Goal: Check status: Check status

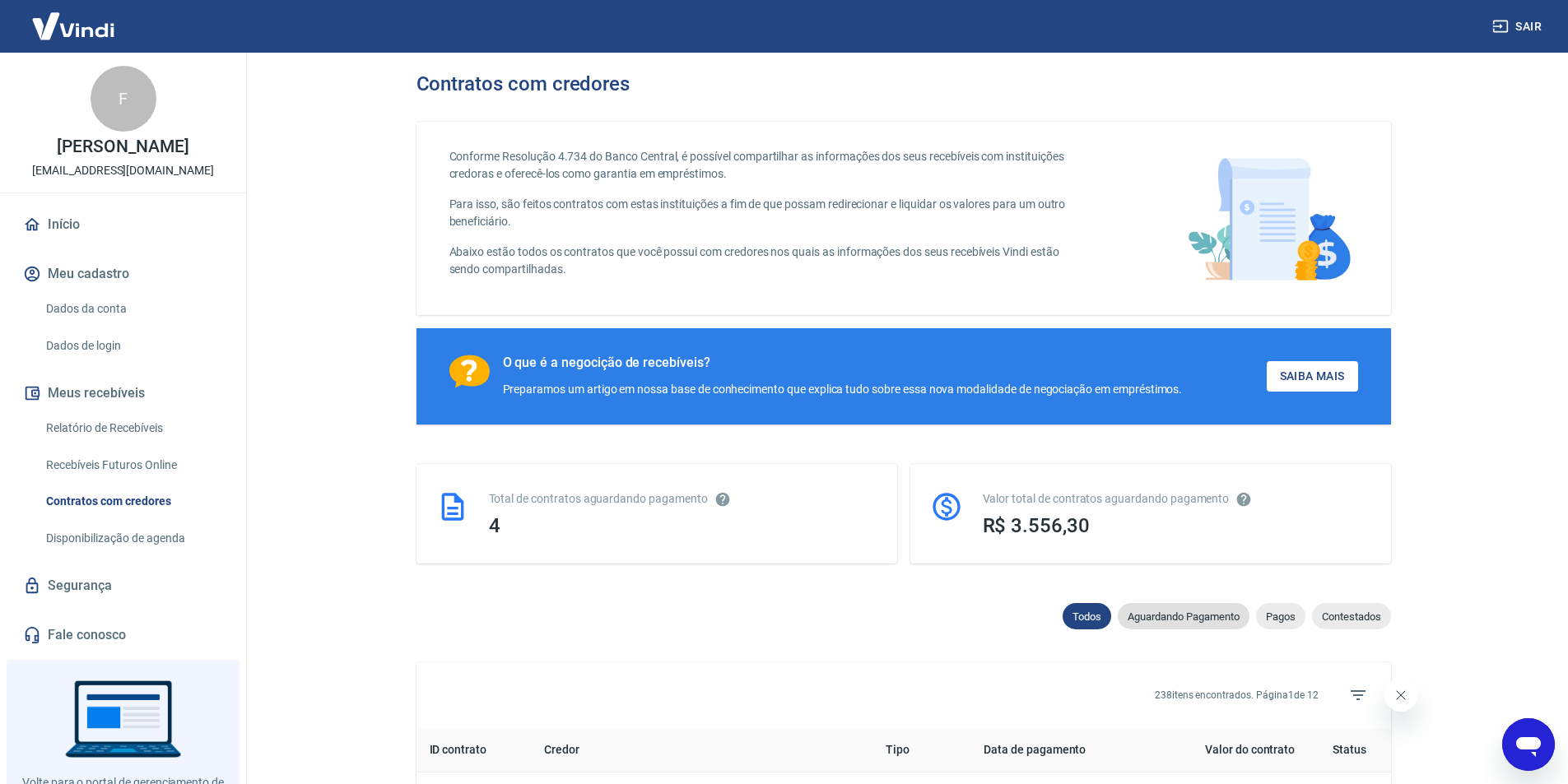
click at [1223, 623] on span "Aguardando Pagamento" at bounding box center [1184, 617] width 132 height 13
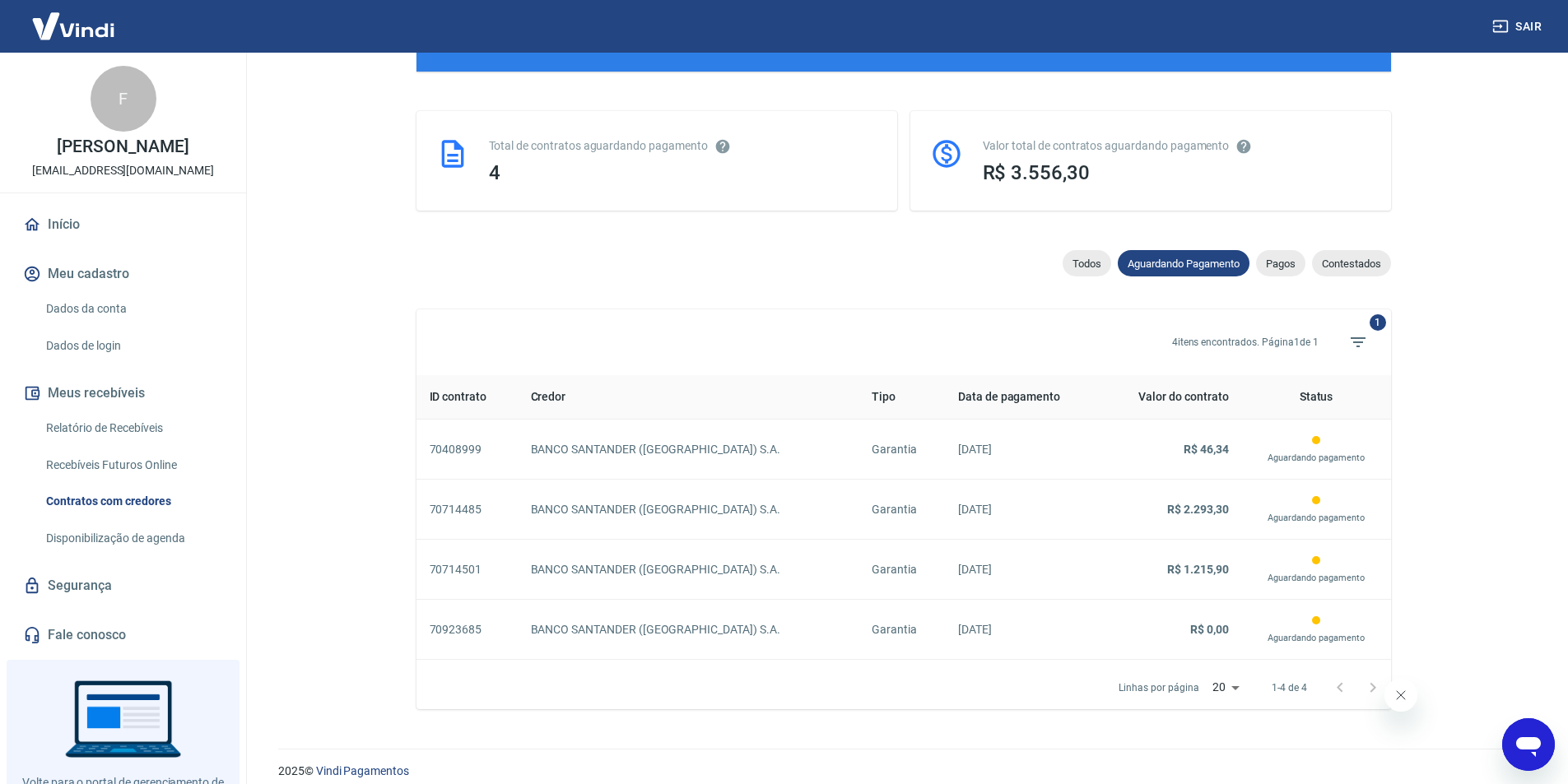
scroll to position [375, 0]
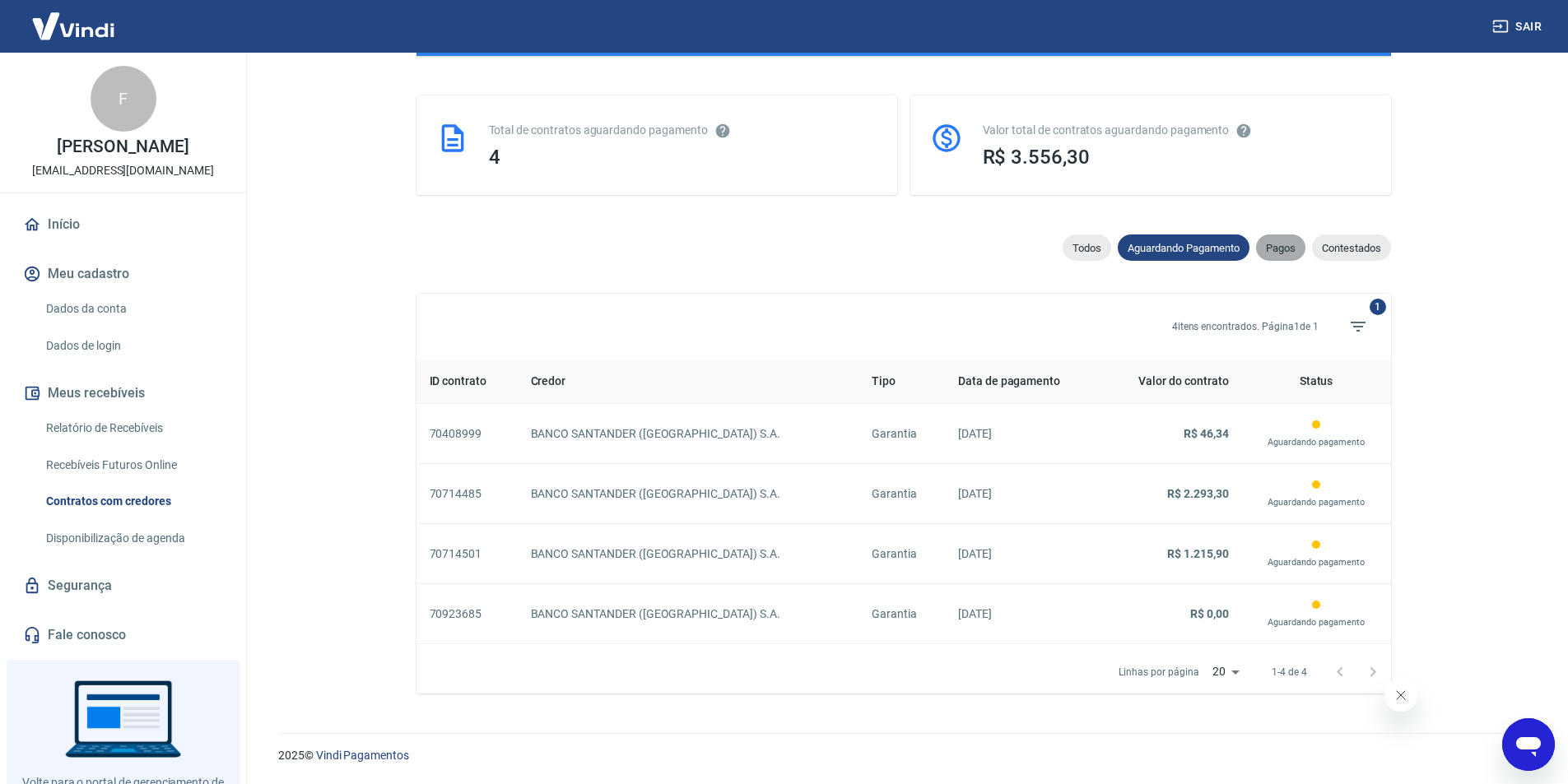
click at [1278, 254] on div "Pagos" at bounding box center [1281, 248] width 49 height 26
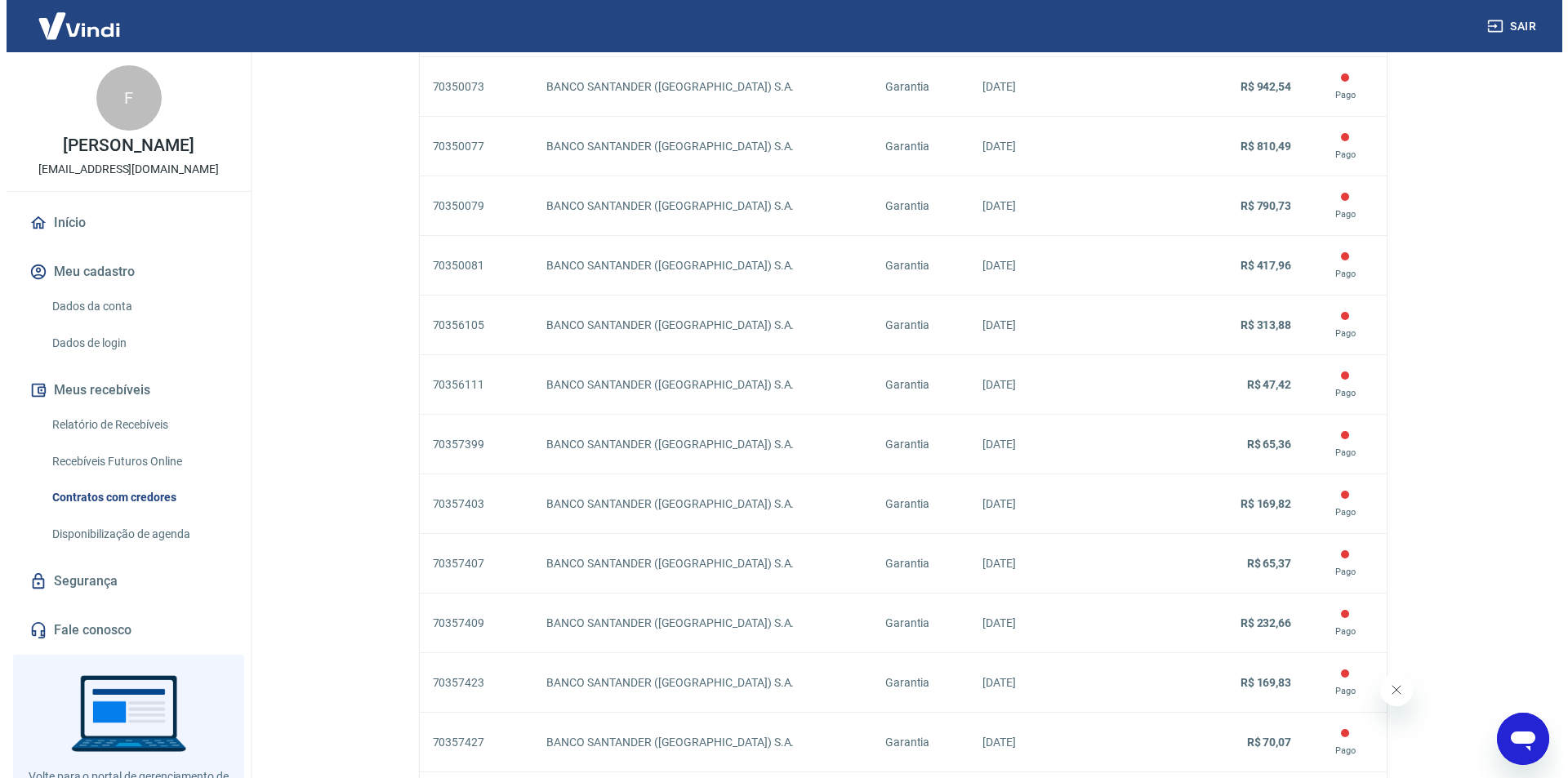
scroll to position [1326, 0]
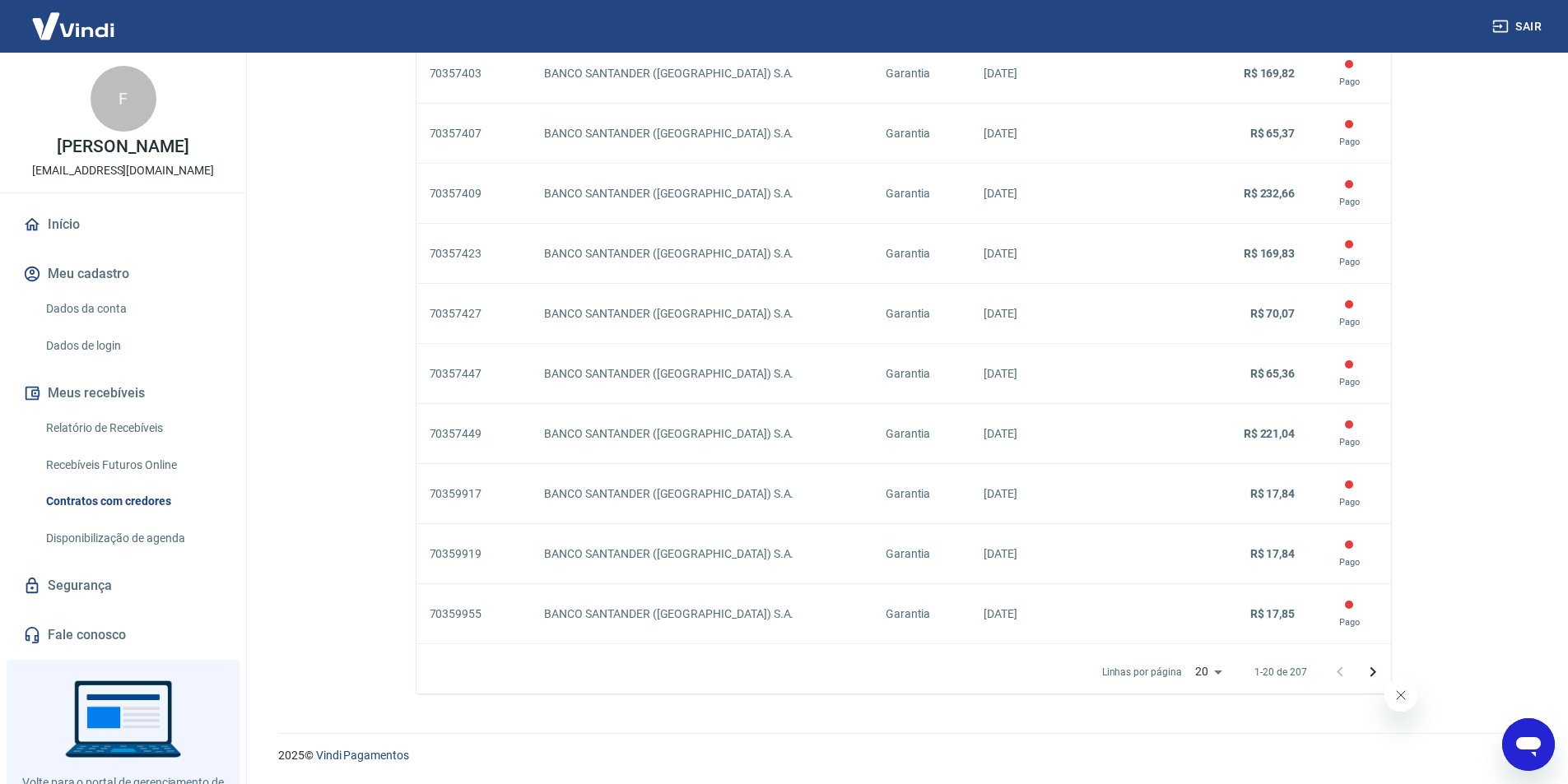
click at [1168, 665] on p "Linhas por página" at bounding box center [1142, 672] width 79 height 15
click at [1208, 759] on li "50" at bounding box center [1209, 751] width 40 height 27
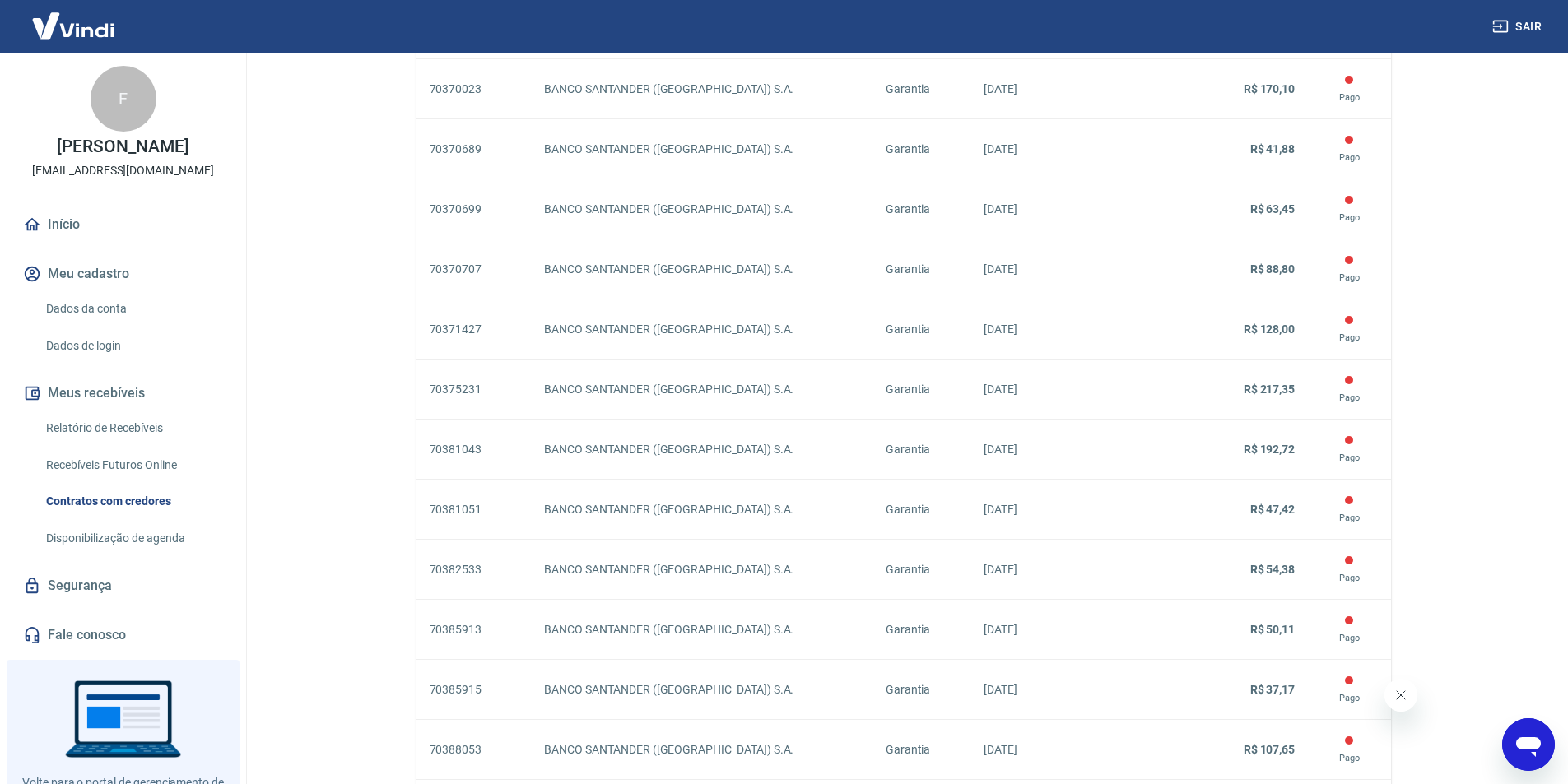
scroll to position [3138, 0]
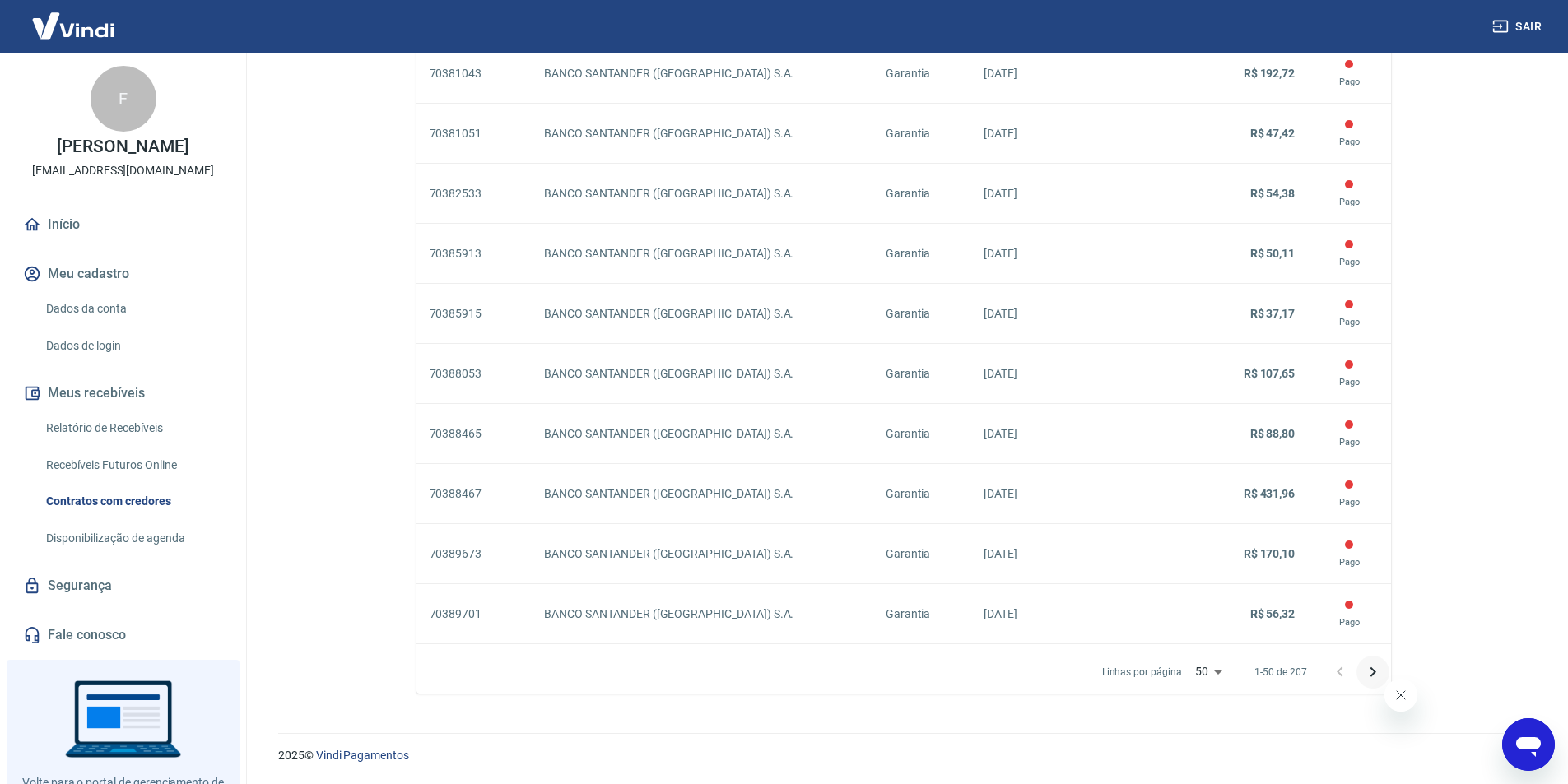
drag, startPoint x: 1352, startPoint y: 677, endPoint x: 1375, endPoint y: 669, distance: 24.4
click at [1355, 675] on div at bounding box center [1357, 672] width 66 height 33
click at [1376, 669] on icon "Próxima página" at bounding box center [1373, 672] width 19 height 19
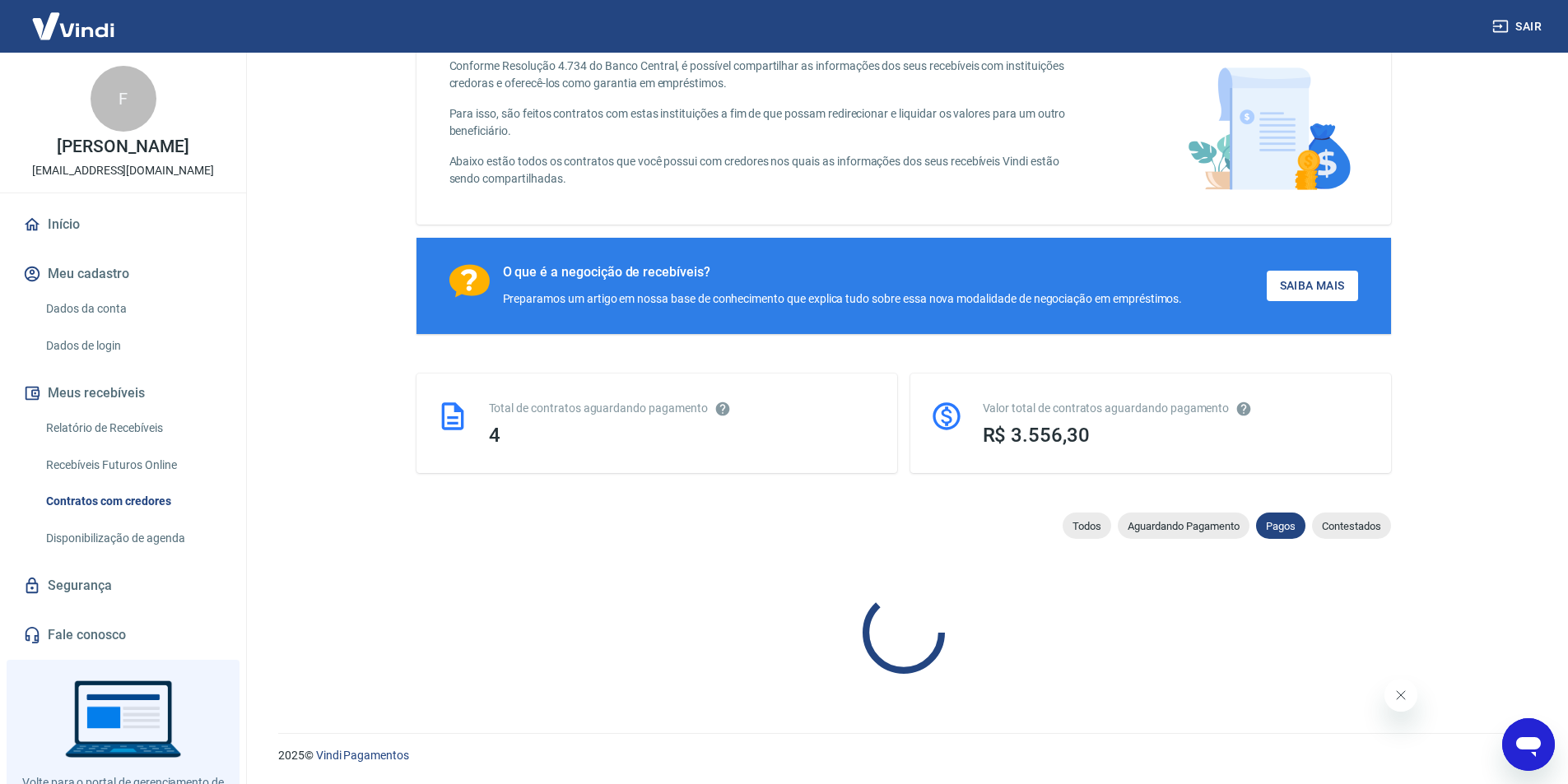
click at [1376, 669] on div at bounding box center [904, 633] width 975 height 122
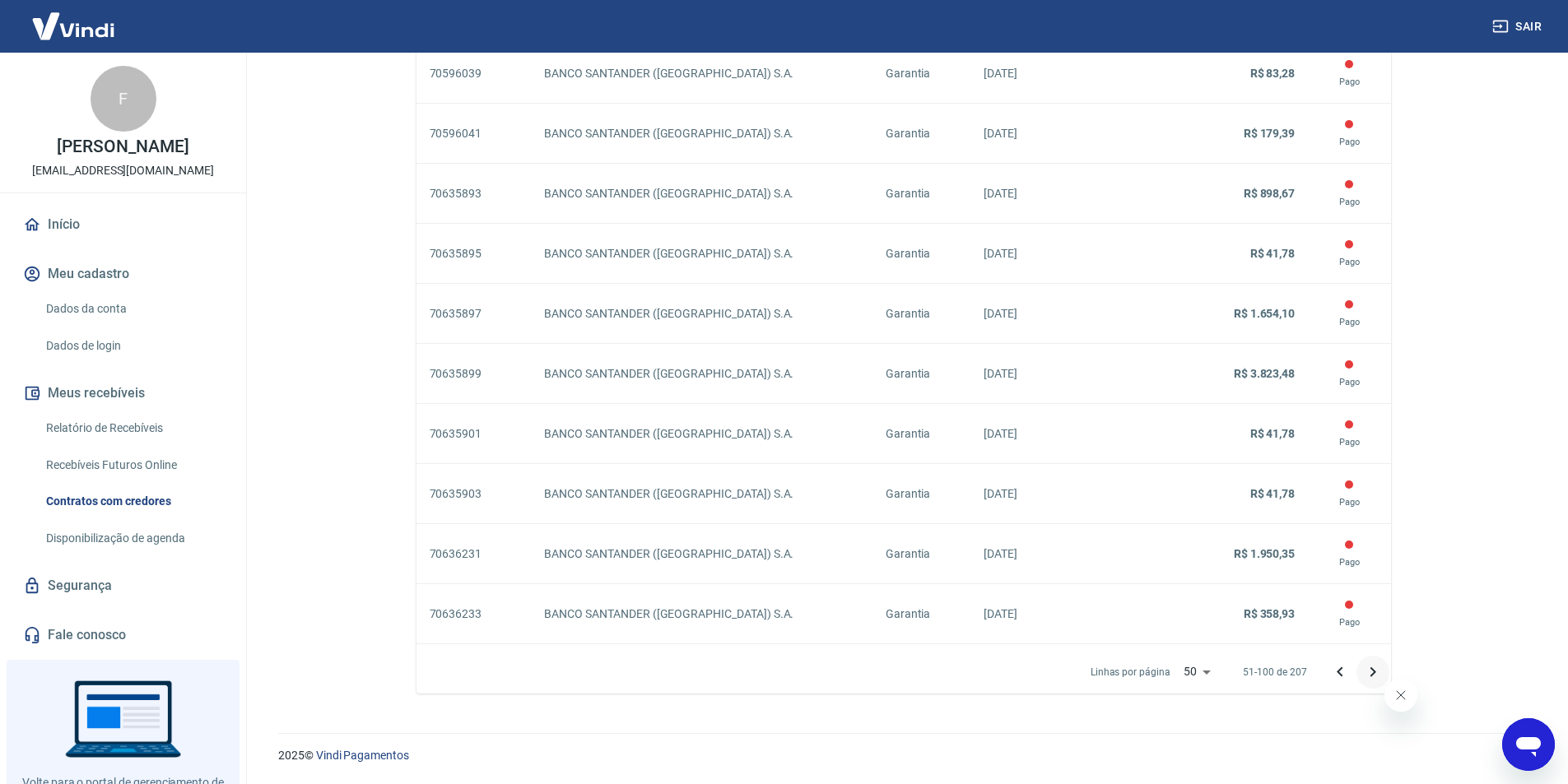
click at [1377, 676] on icon "Próxima página" at bounding box center [1373, 672] width 19 height 19
click at [1368, 666] on icon "Próxima página" at bounding box center [1373, 672] width 19 height 19
click at [1363, 667] on icon "Próxima página" at bounding box center [1373, 672] width 19 height 19
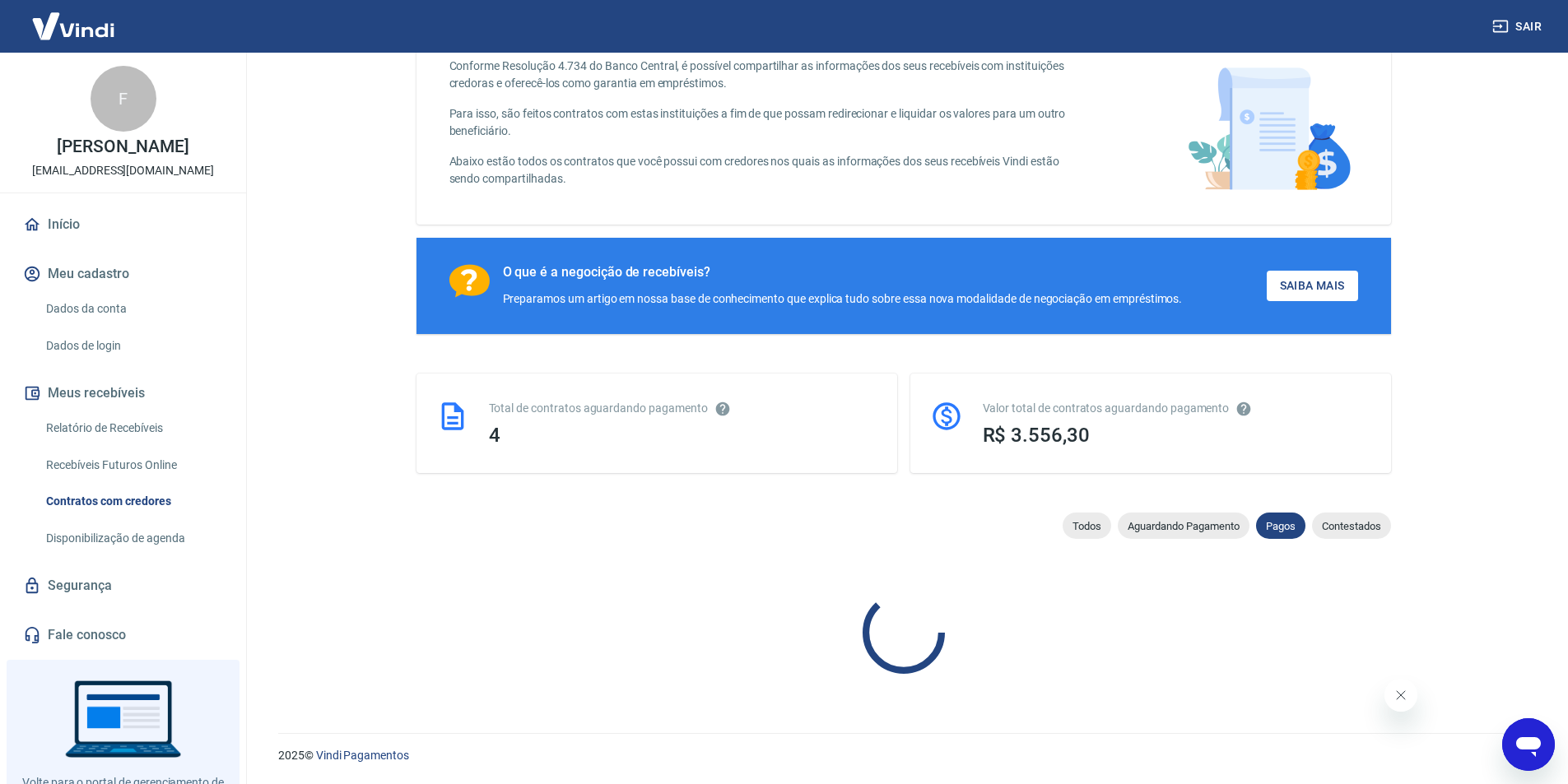
scroll to position [555, 0]
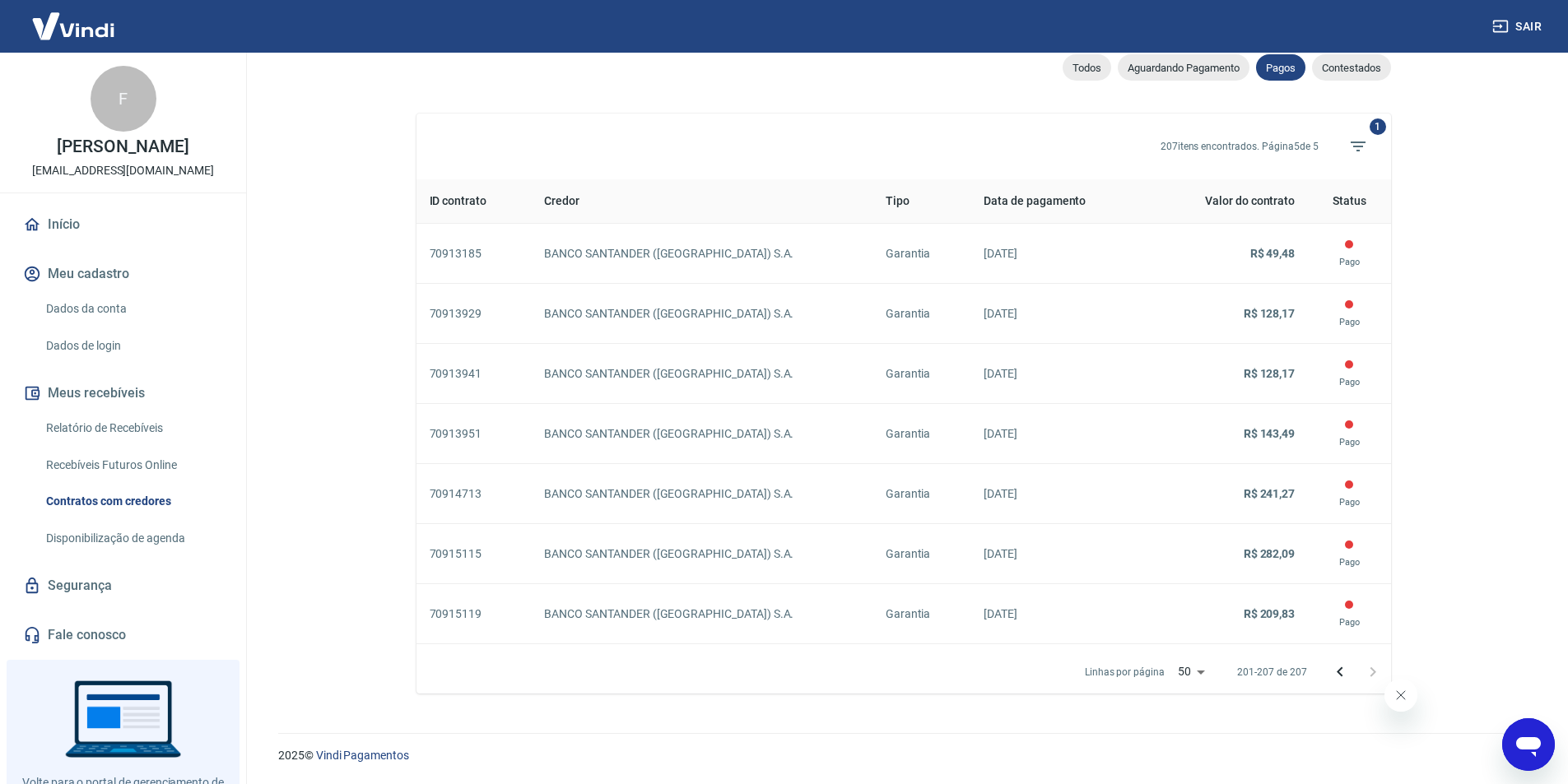
click at [1363, 673] on div at bounding box center [1357, 672] width 66 height 33
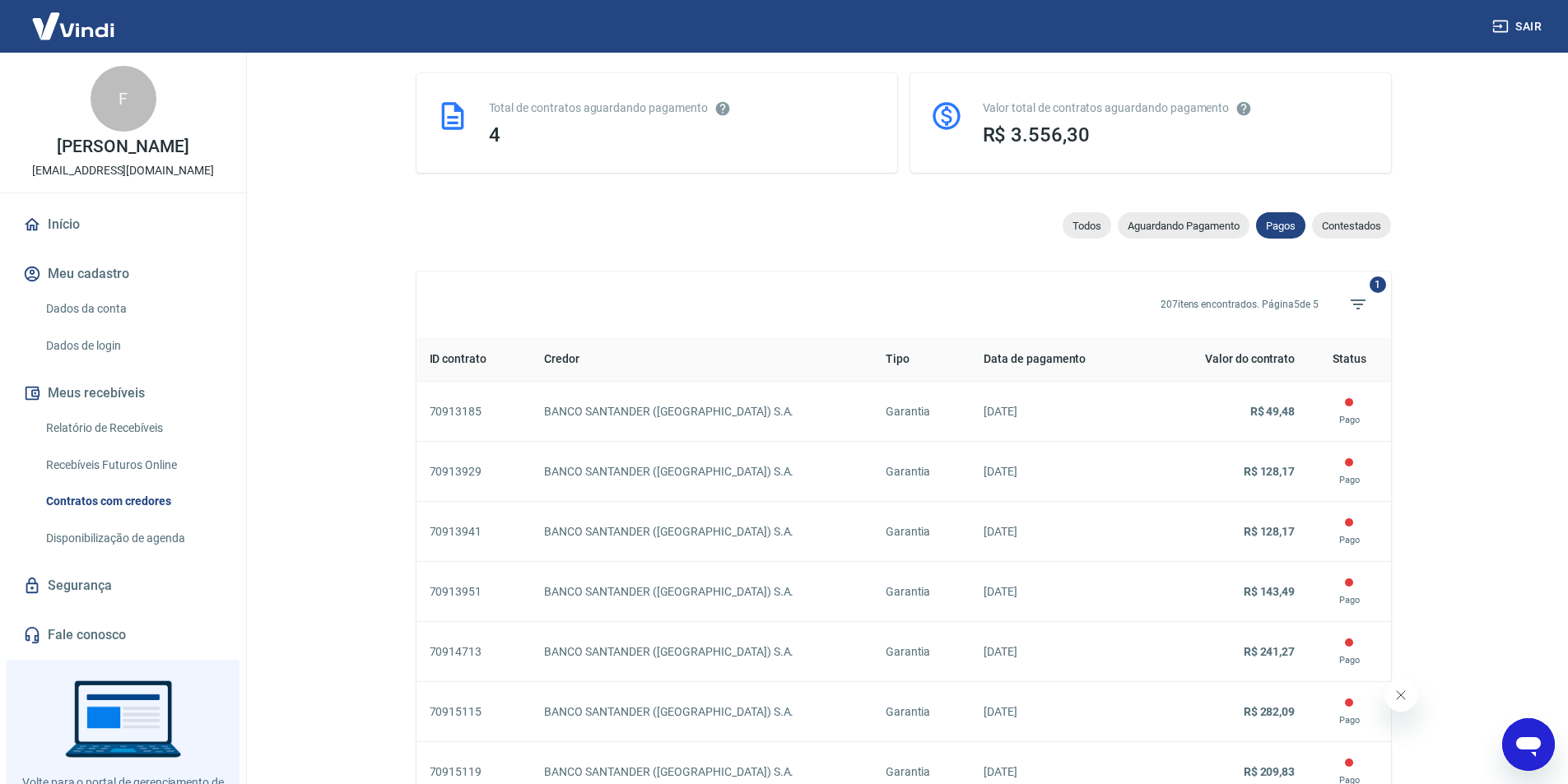
click at [1167, 213] on div "Conforme Resolução 4.734 do Banco Central, é possível compartilhar as informaçõ…" at bounding box center [904, 285] width 975 height 1134
click at [1158, 231] on span "Aguardando Pagamento" at bounding box center [1184, 226] width 132 height 13
select select "waiting_payment"
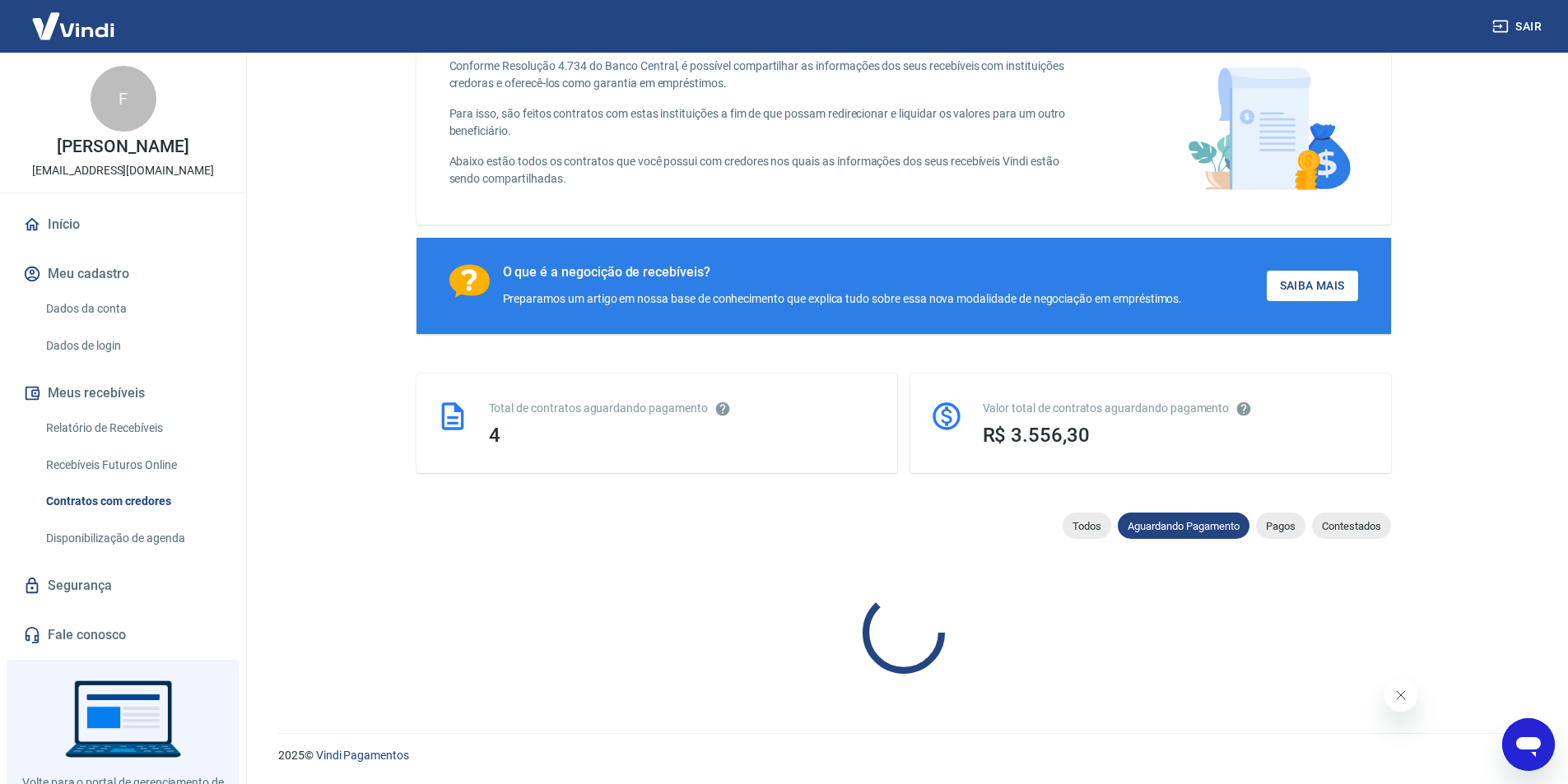
scroll to position [375, 0]
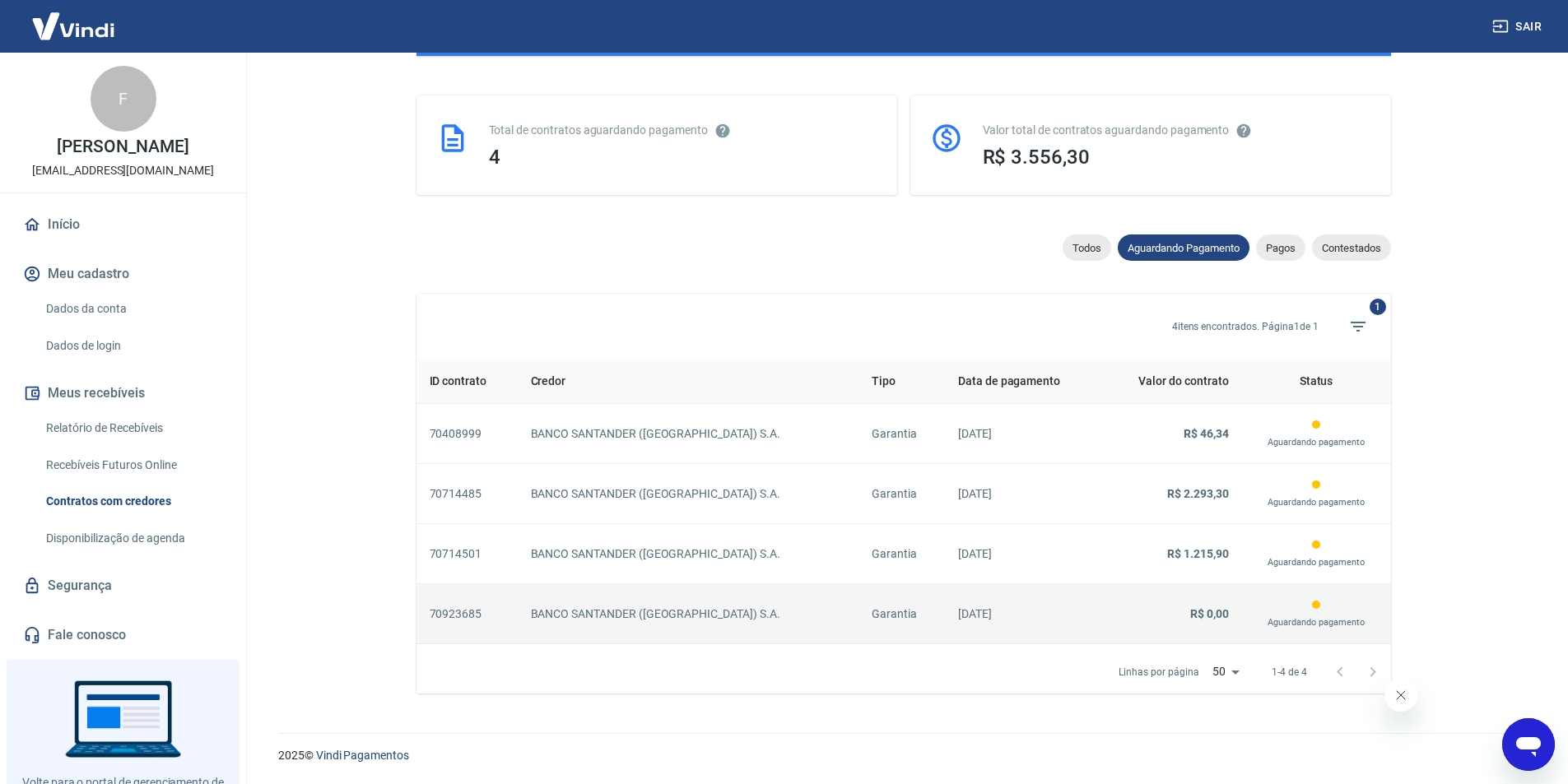
click at [1012, 622] on p "[DATE]" at bounding box center [1023, 614] width 129 height 17
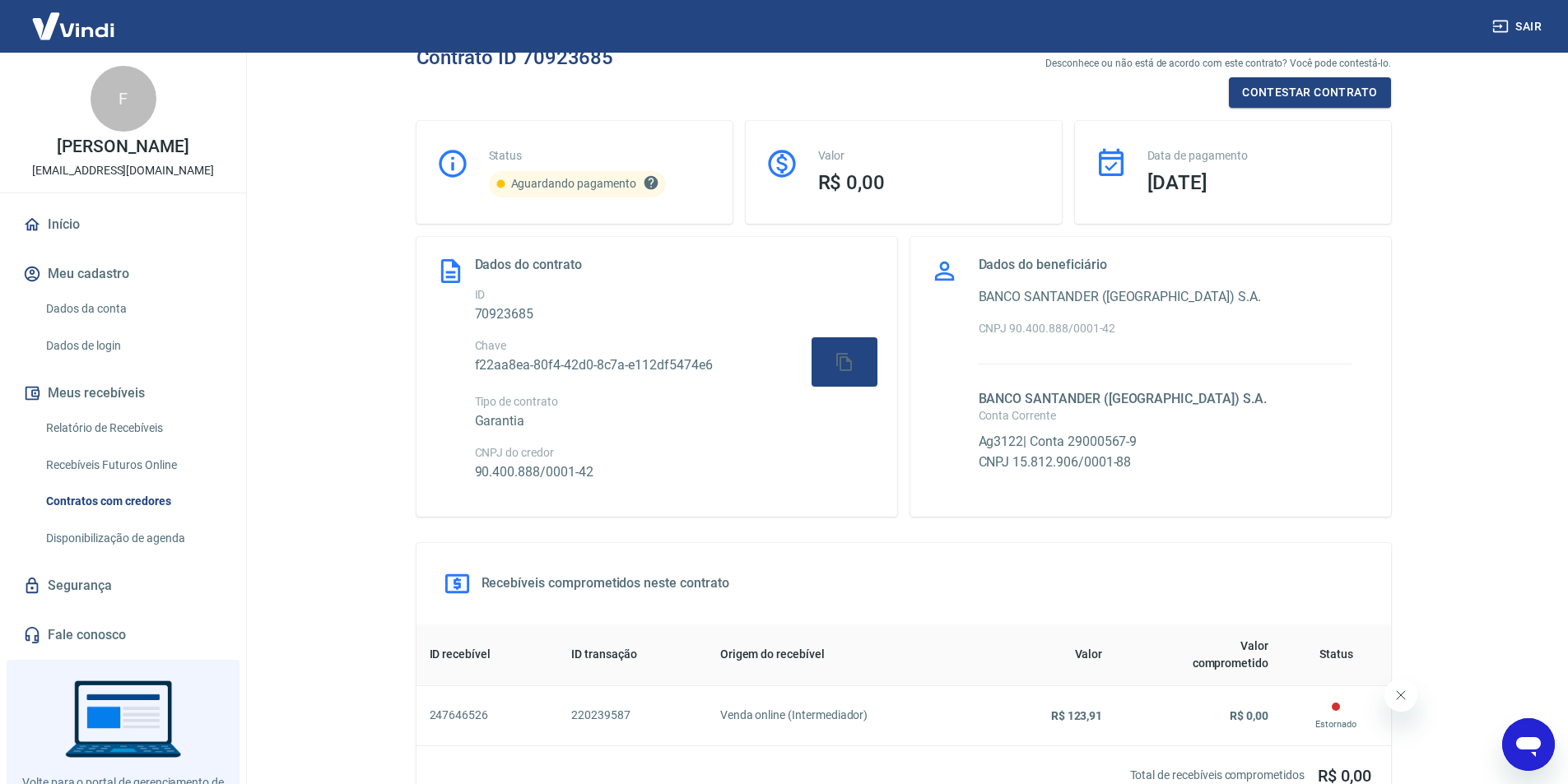
scroll to position [165, 0]
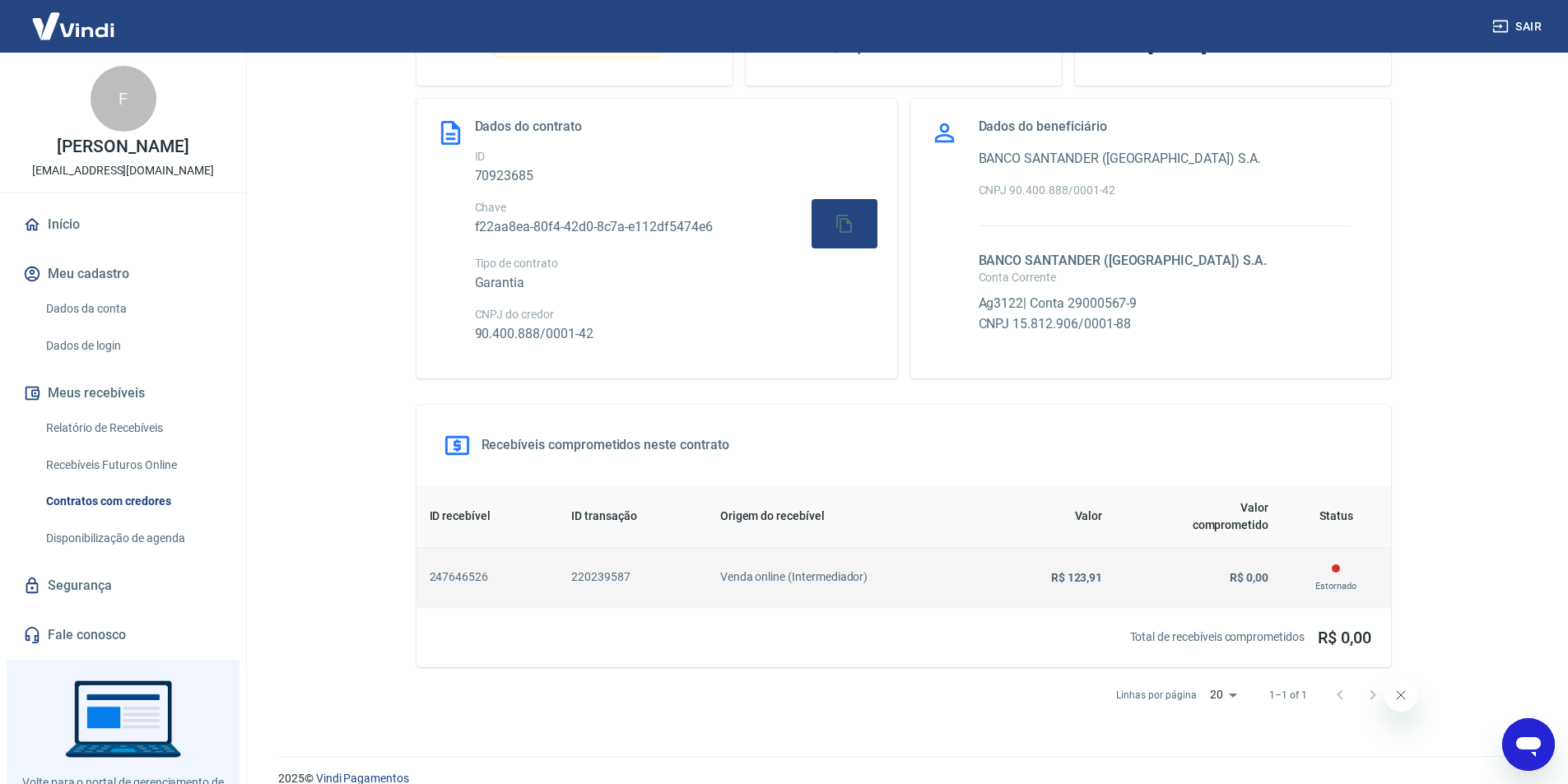
click at [918, 564] on td "Venda online (Intermediador)" at bounding box center [849, 577] width 282 height 60
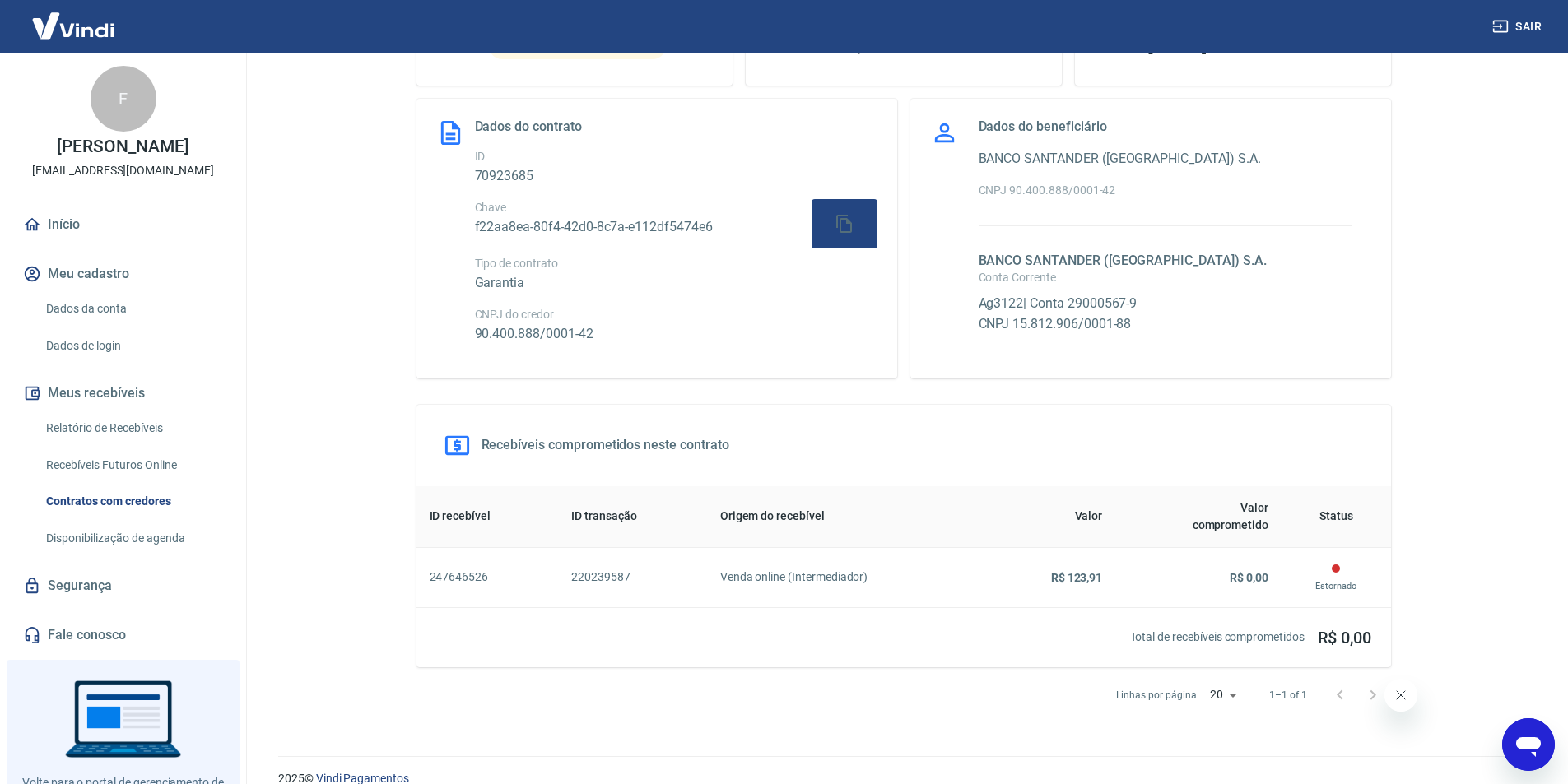
scroll to position [97, 0]
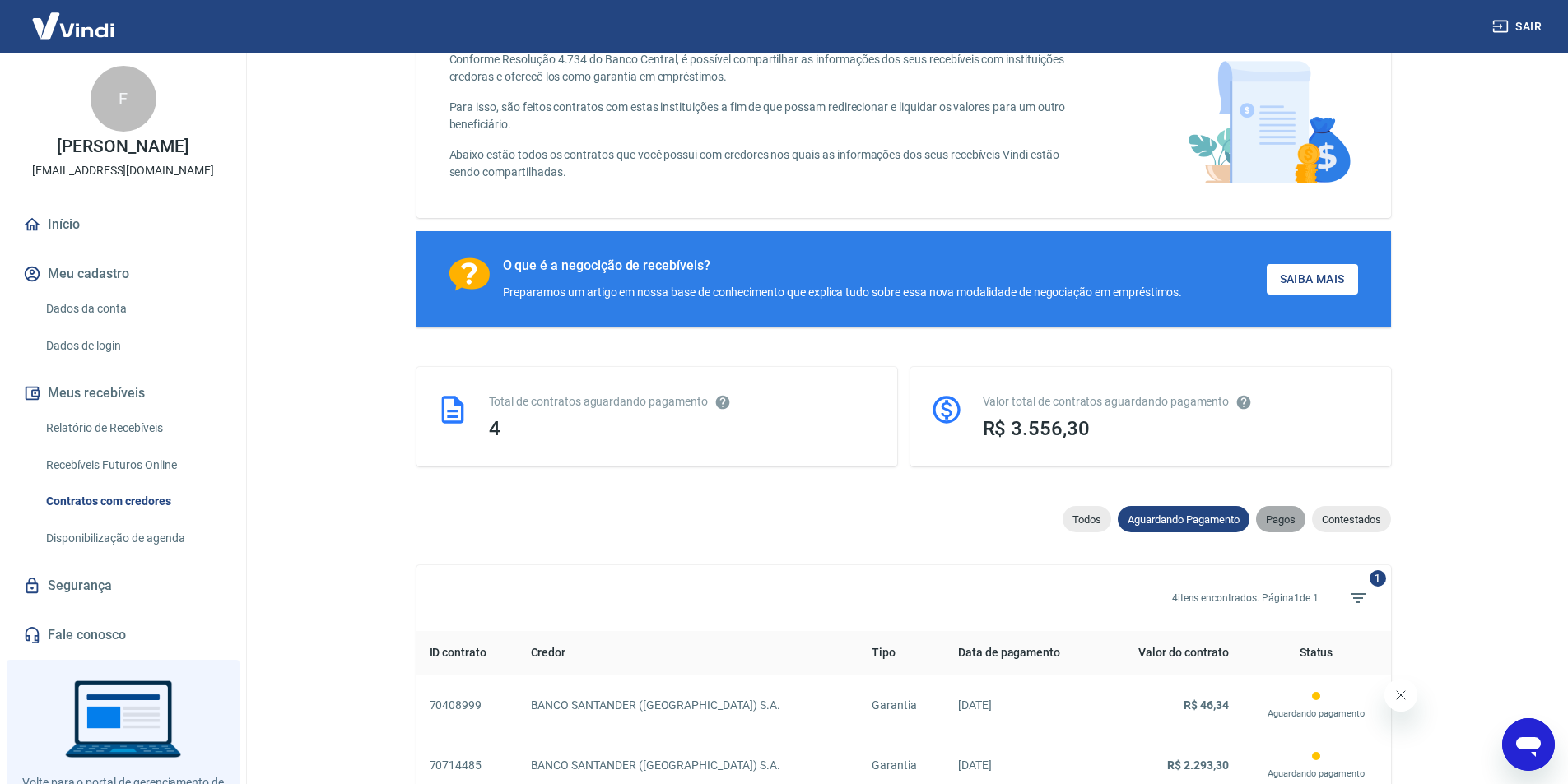
click at [1286, 513] on div "Pagos" at bounding box center [1281, 519] width 49 height 26
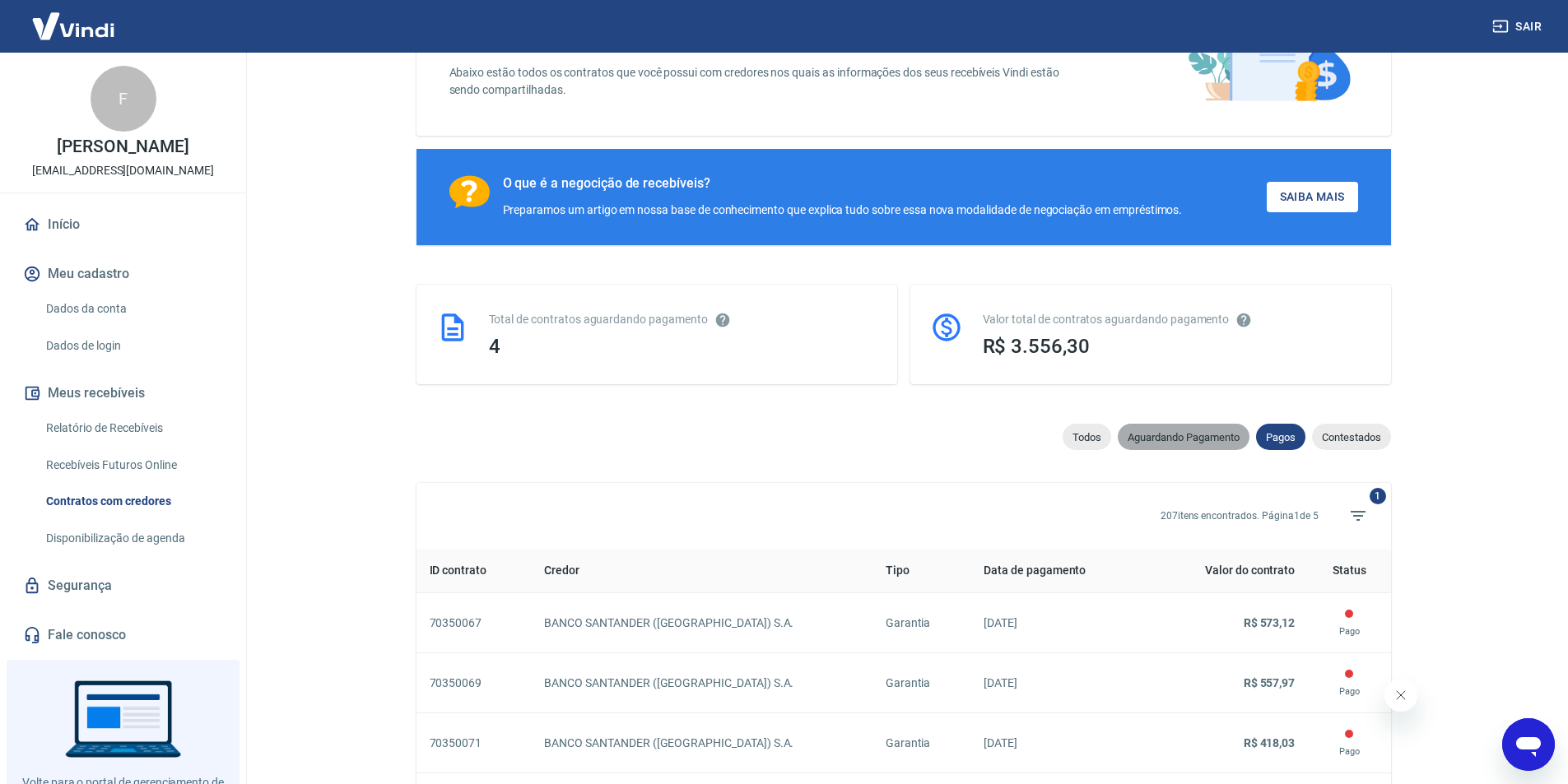
click at [1145, 444] on span "Aguardando Pagamento" at bounding box center [1184, 437] width 132 height 13
select select "waiting_payment"
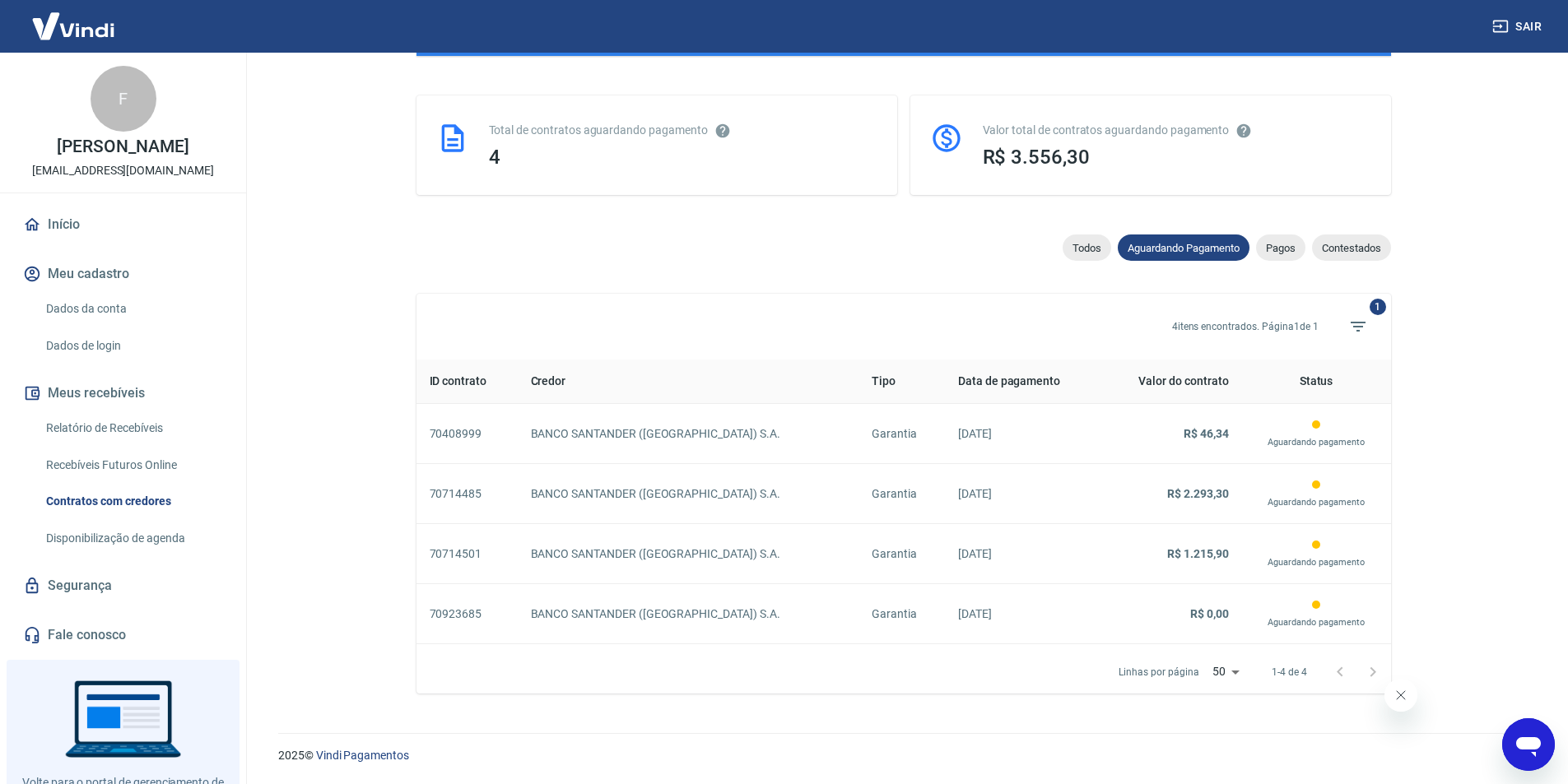
scroll to position [375, 0]
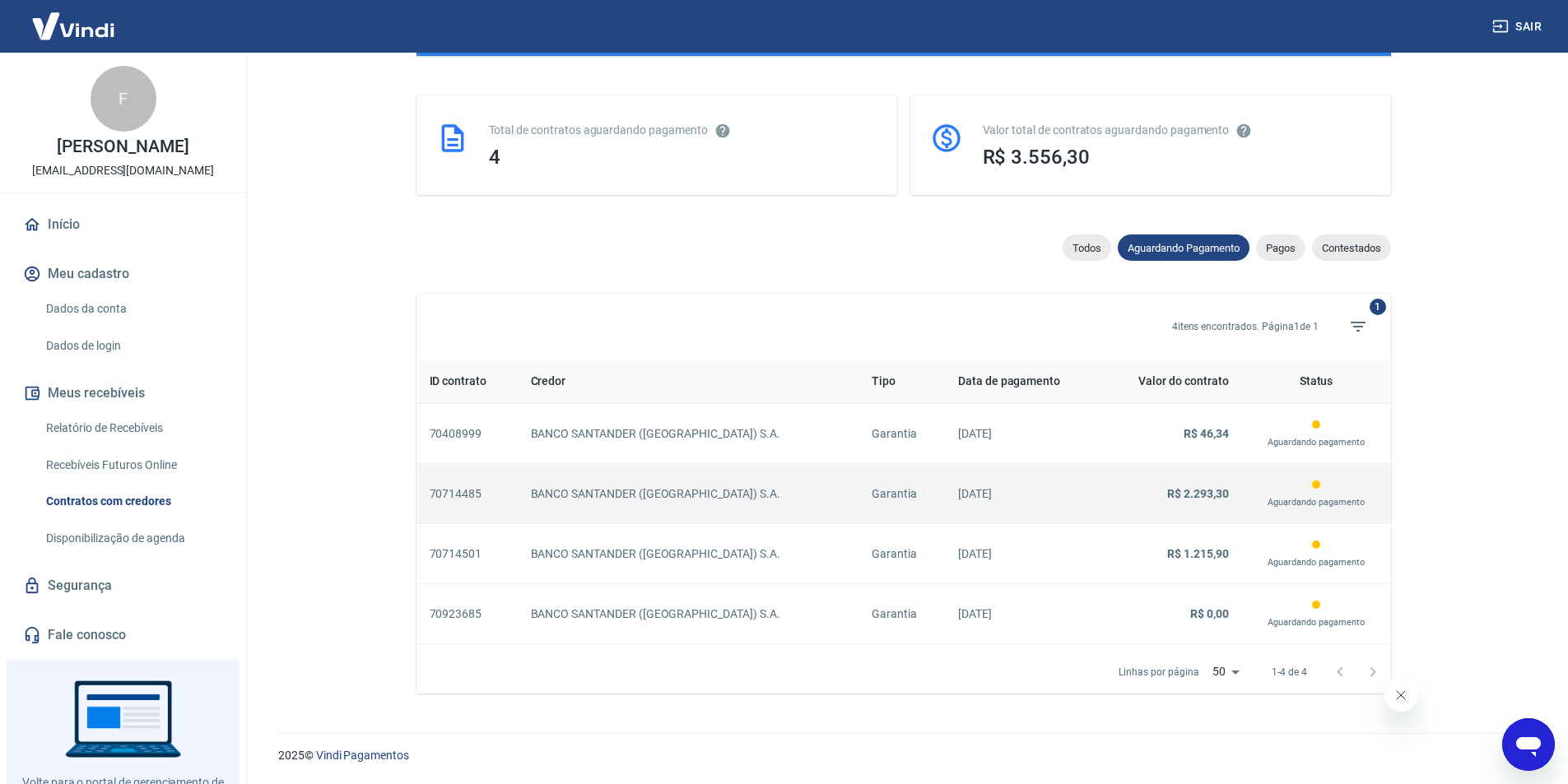
click at [677, 487] on p "BANCO SANTANDER ([GEOGRAPHIC_DATA]) S.A." at bounding box center [688, 494] width 314 height 17
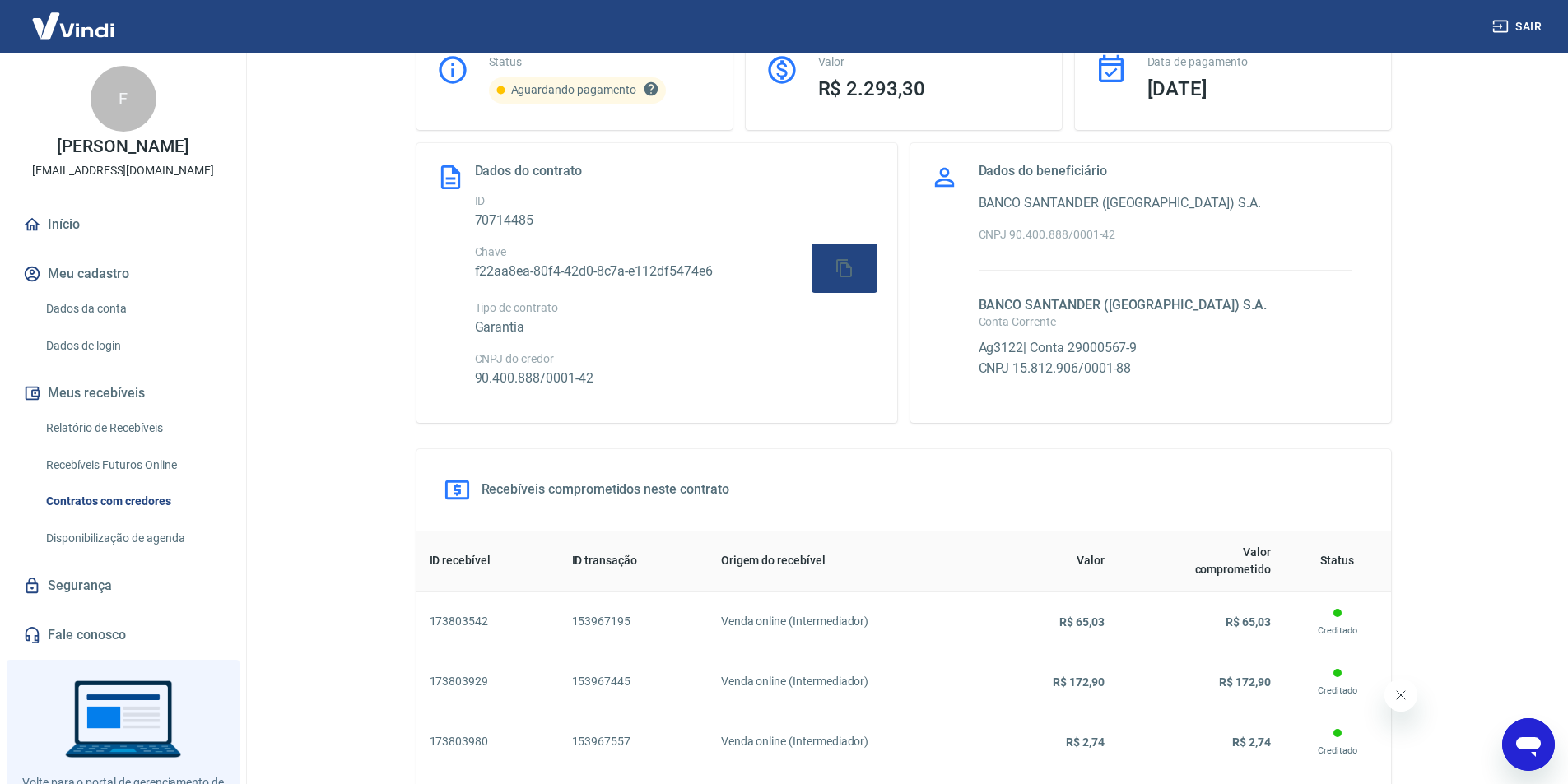
scroll to position [101, 0]
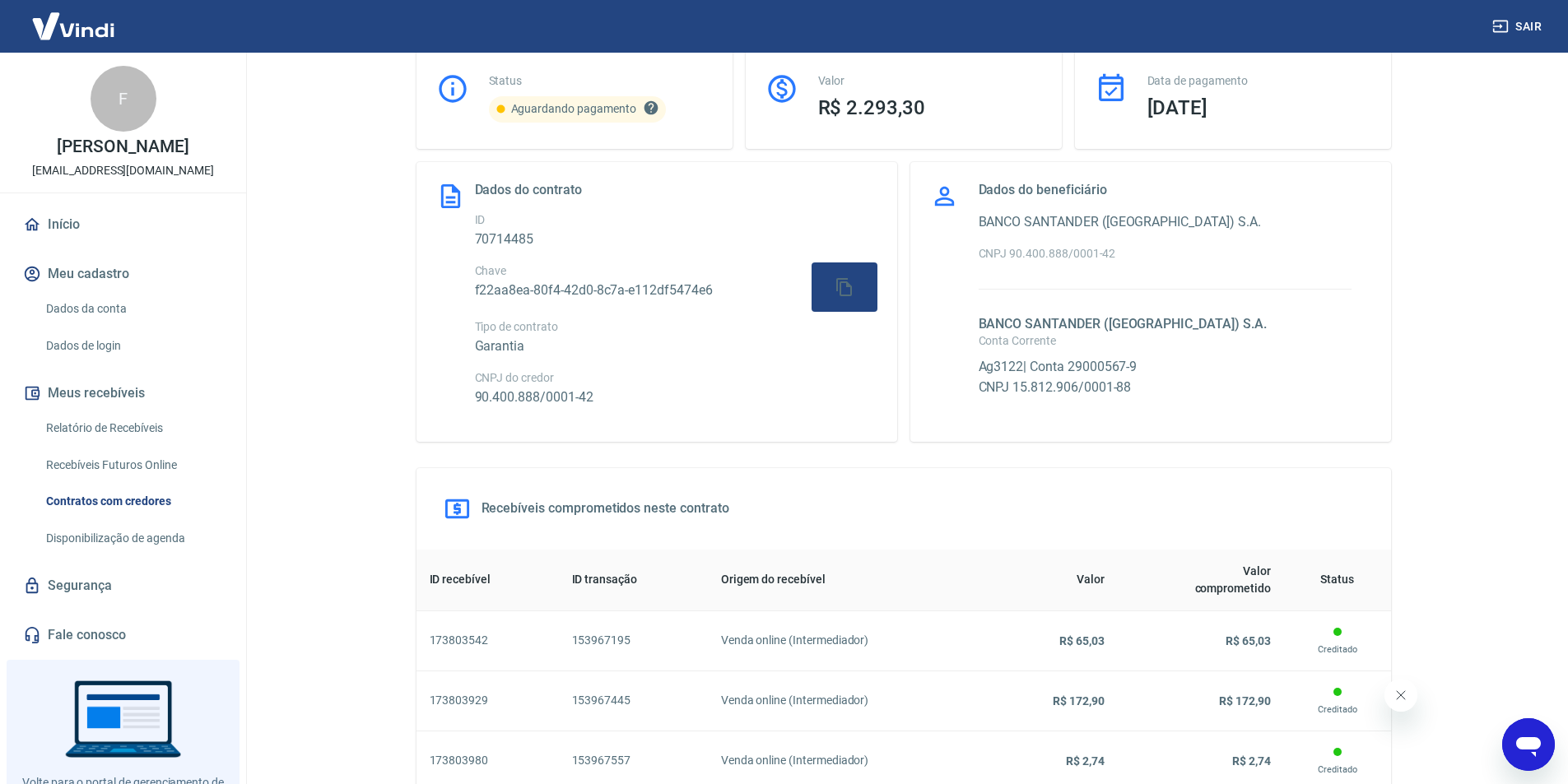
select select "waiting_payment"
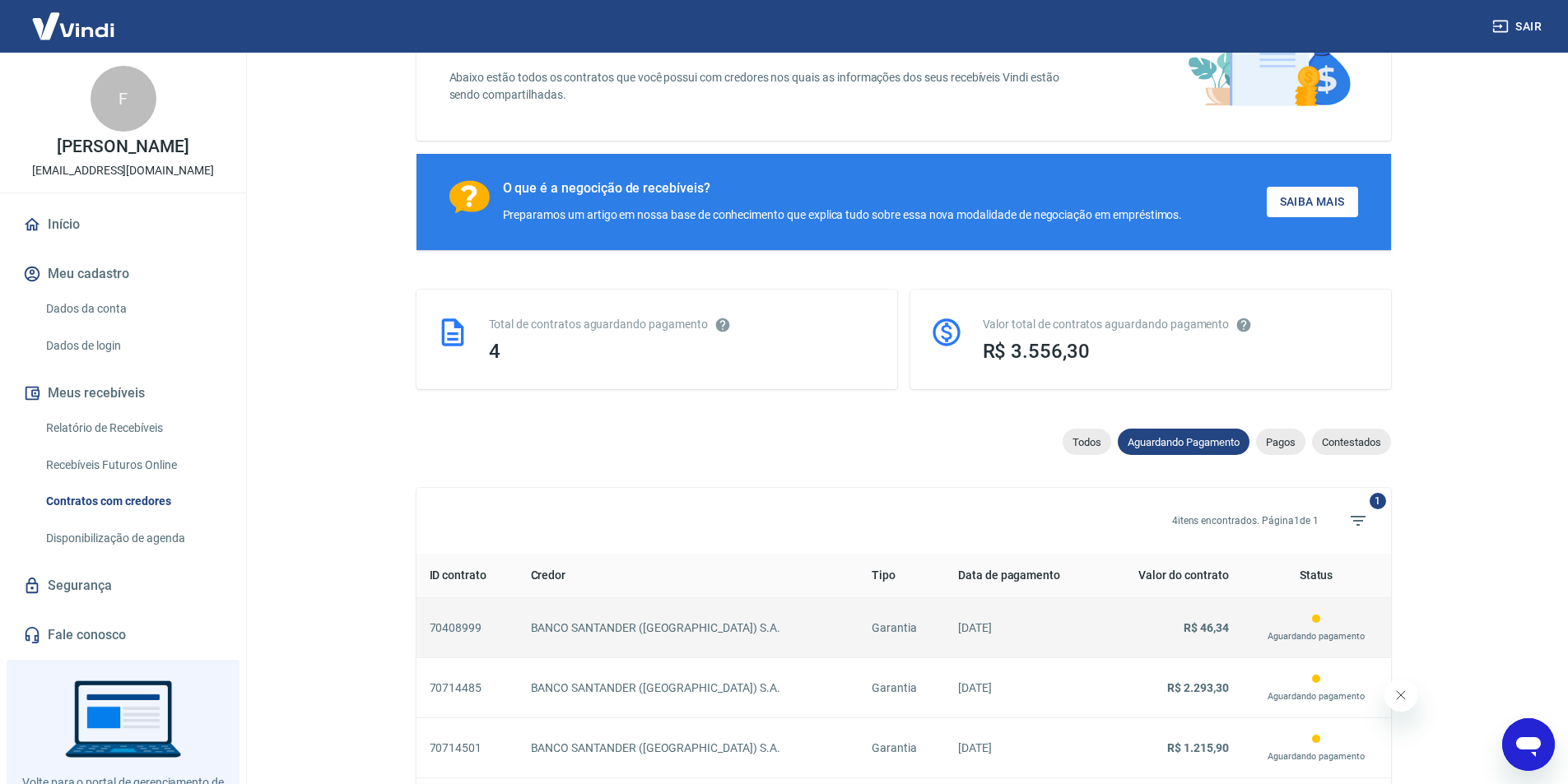
scroll to position [266, 0]
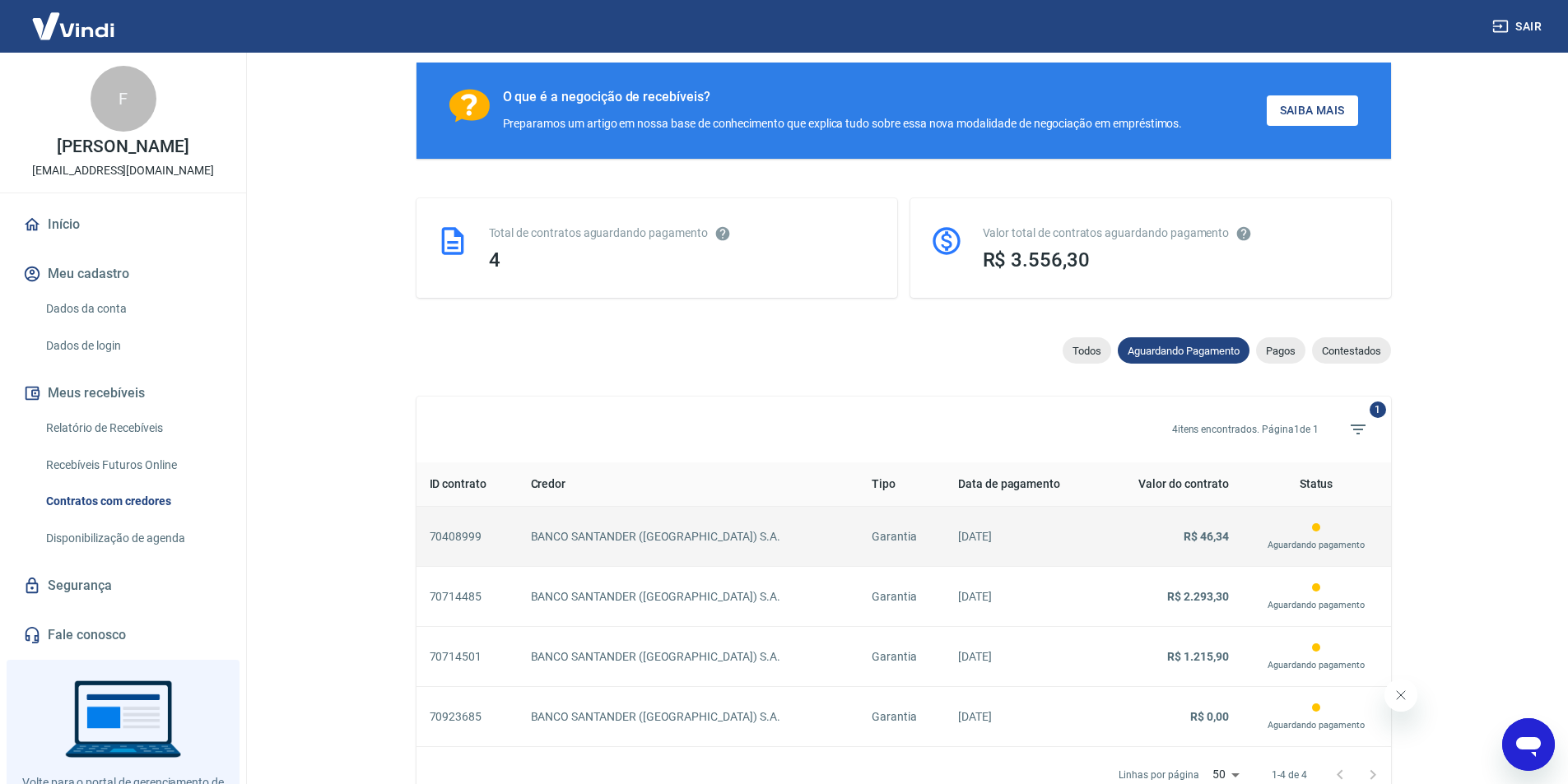
click at [981, 539] on p "[DATE]" at bounding box center [1023, 536] width 129 height 17
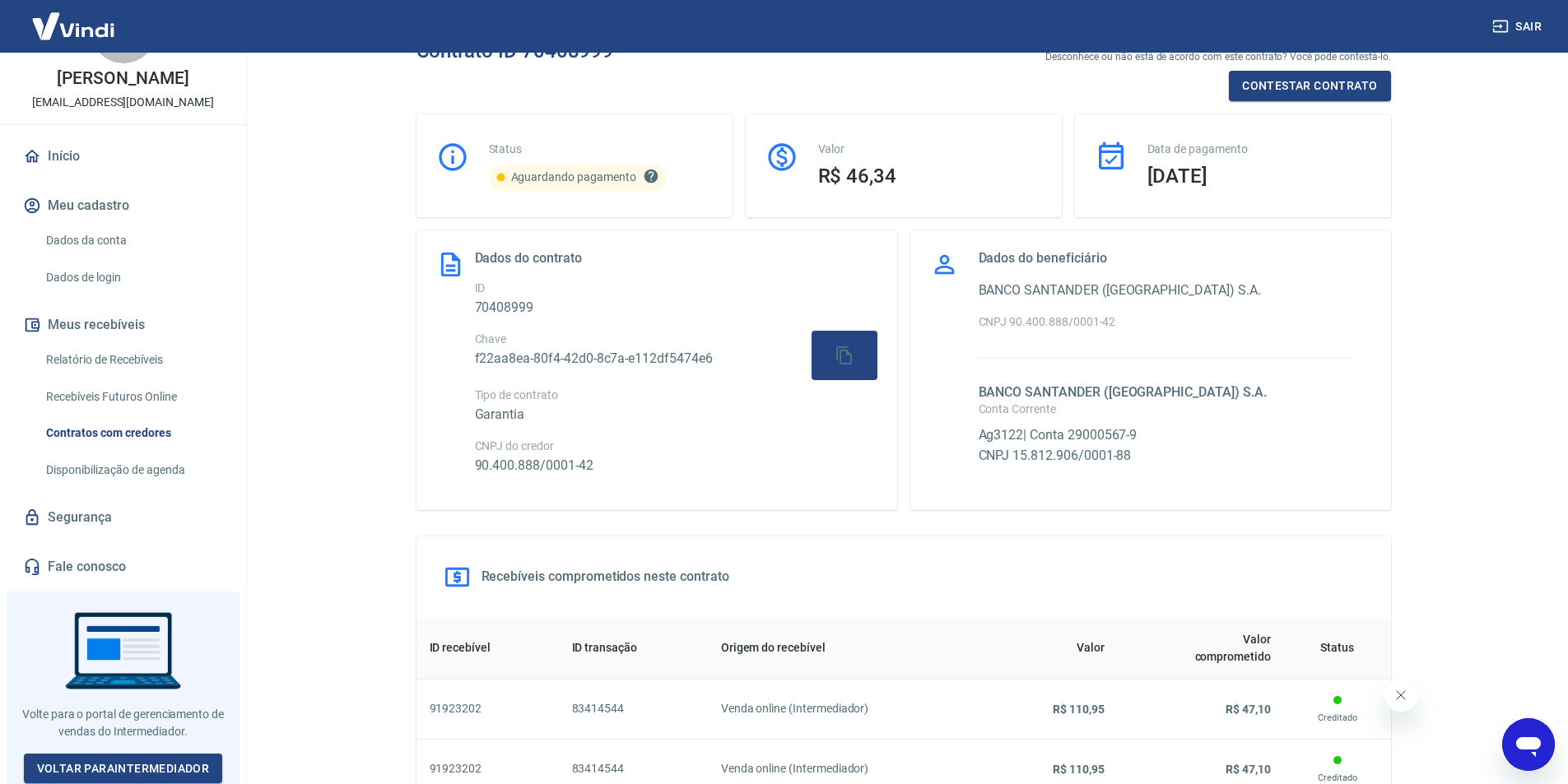
scroll to position [165, 0]
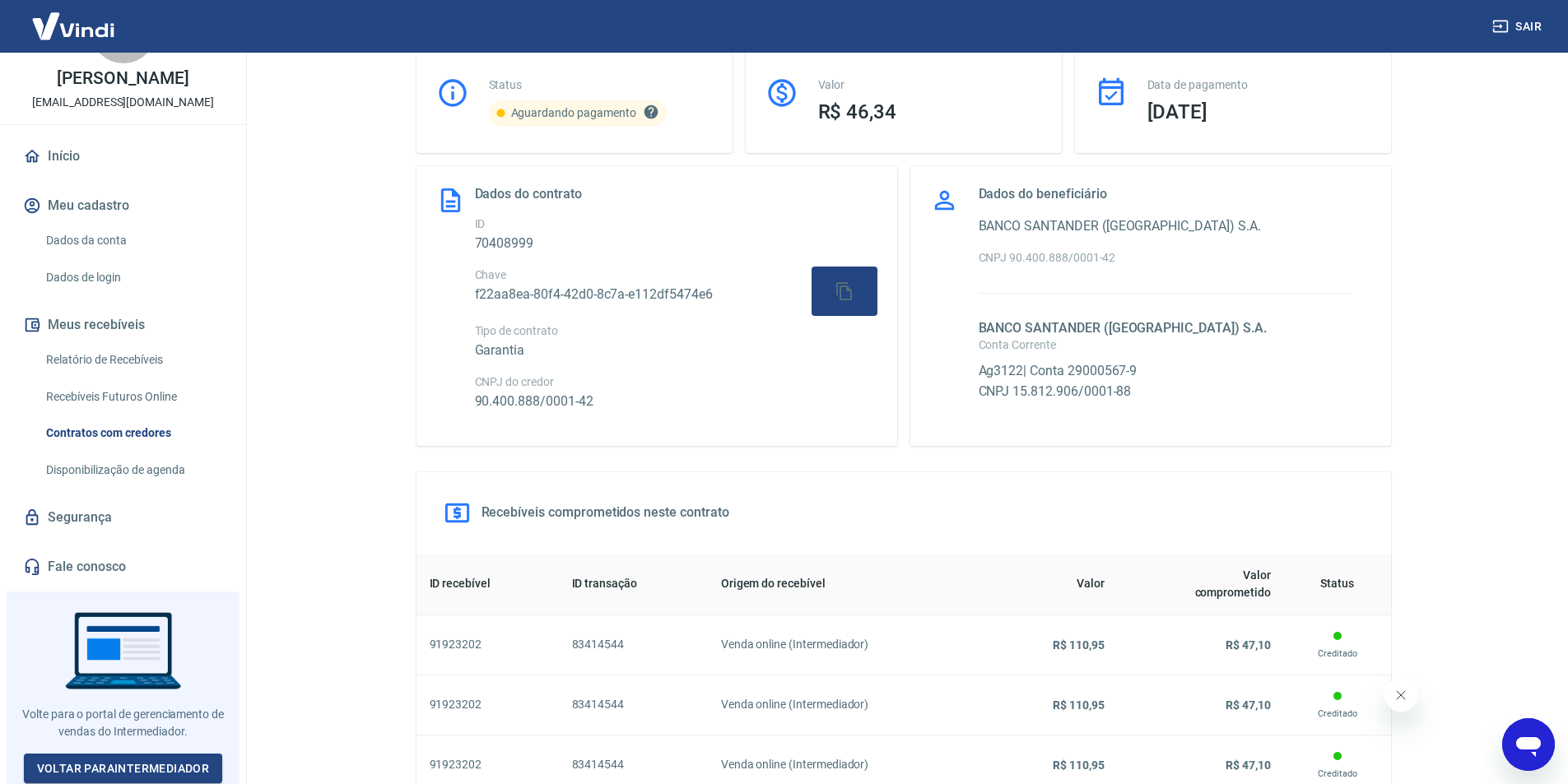
select select "waiting_payment"
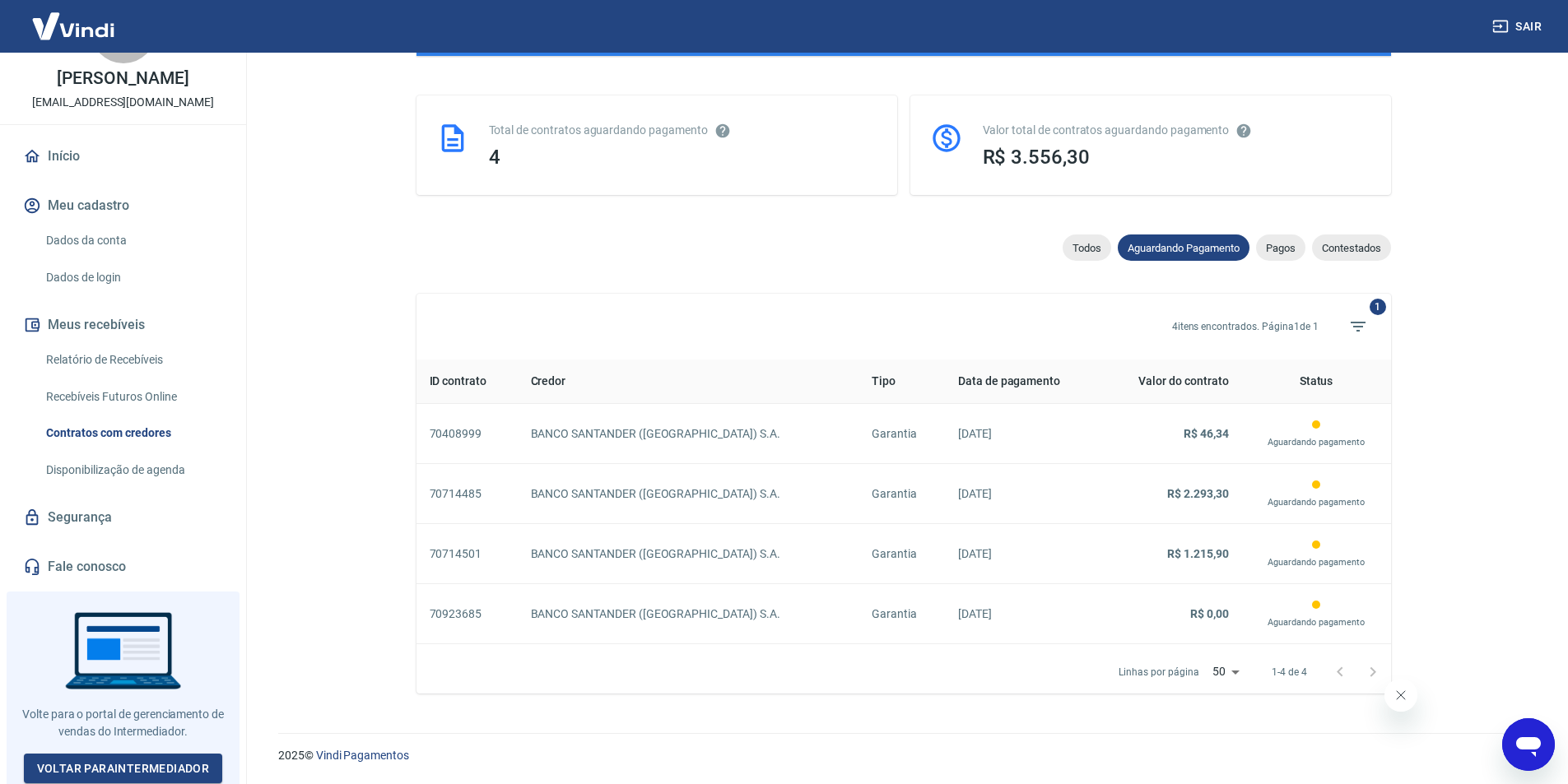
scroll to position [375, 0]
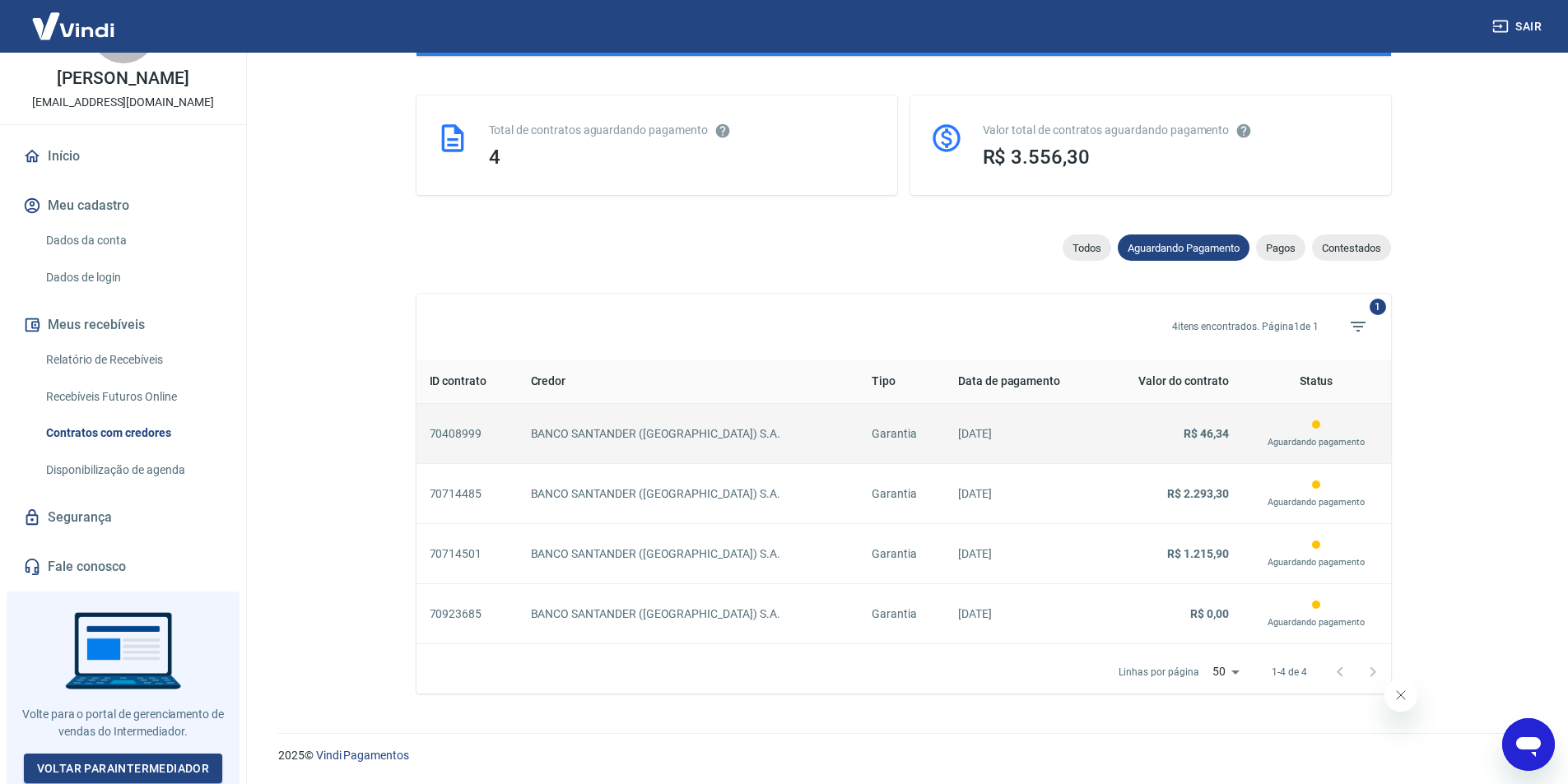
click at [848, 444] on td "BANCO SANTANDER ([GEOGRAPHIC_DATA]) S.A." at bounding box center [688, 433] width 341 height 60
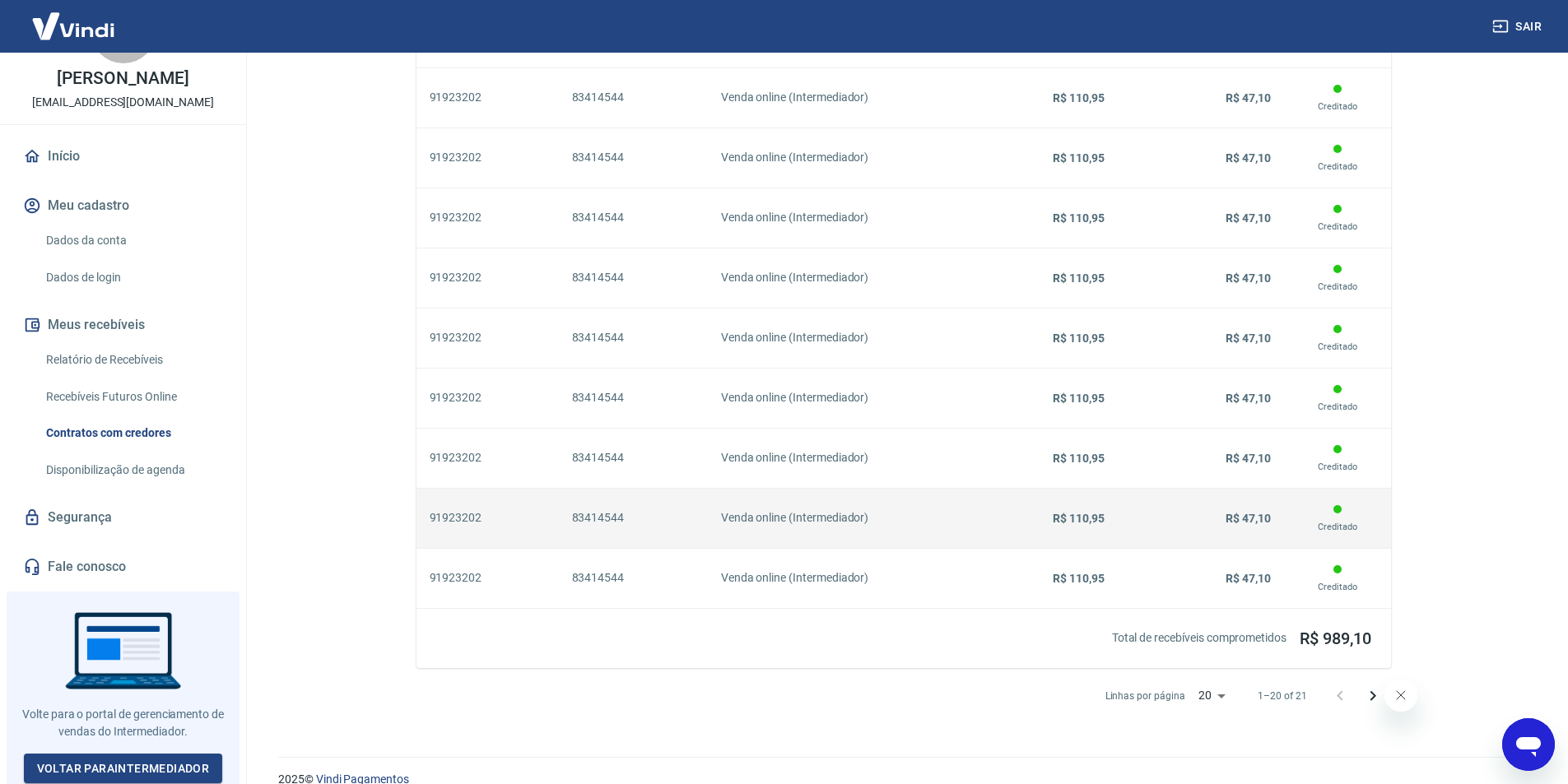
scroll to position [1329, 0]
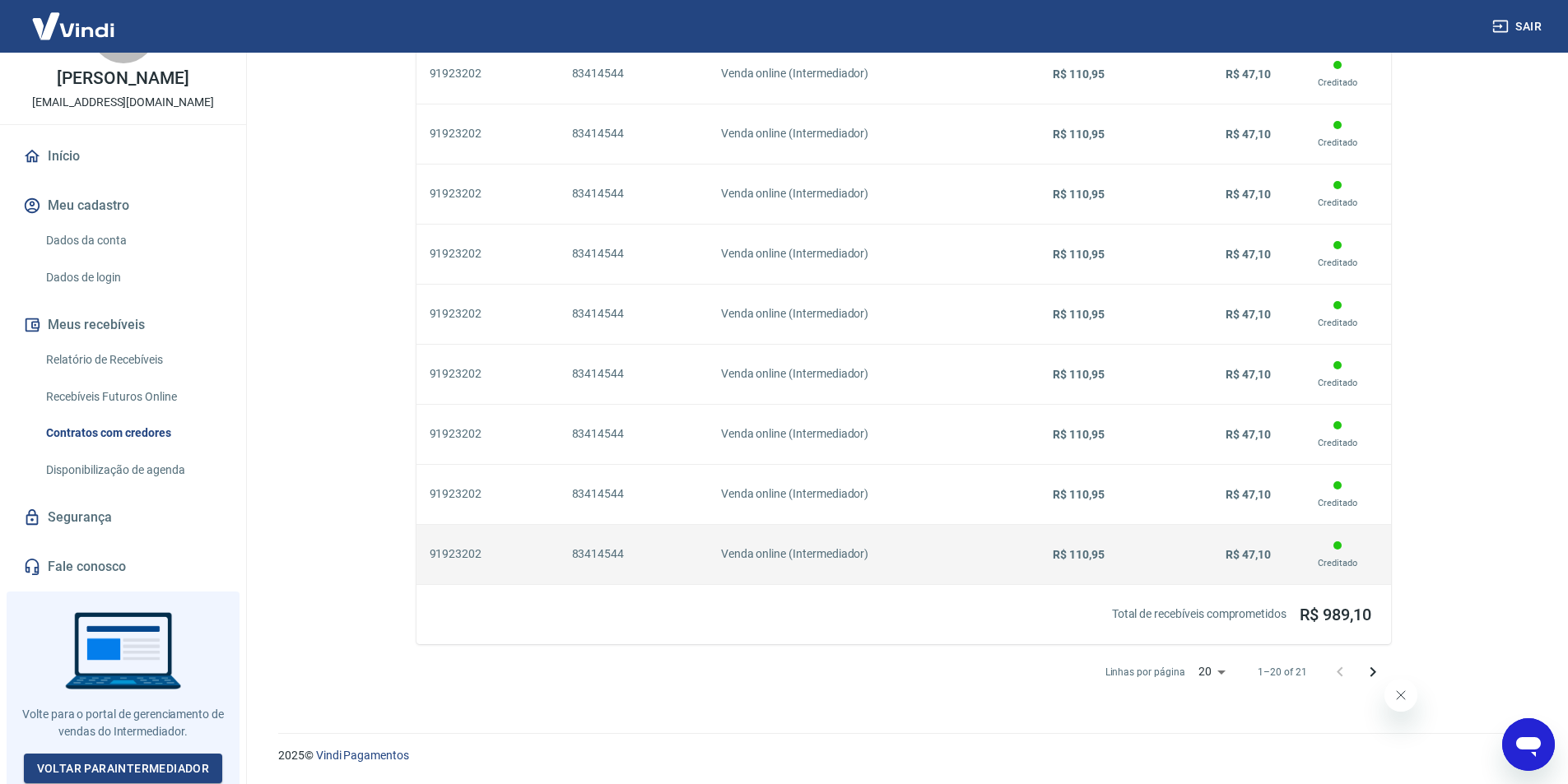
click at [760, 538] on td "Venda online (Intermediador)" at bounding box center [850, 553] width 283 height 60
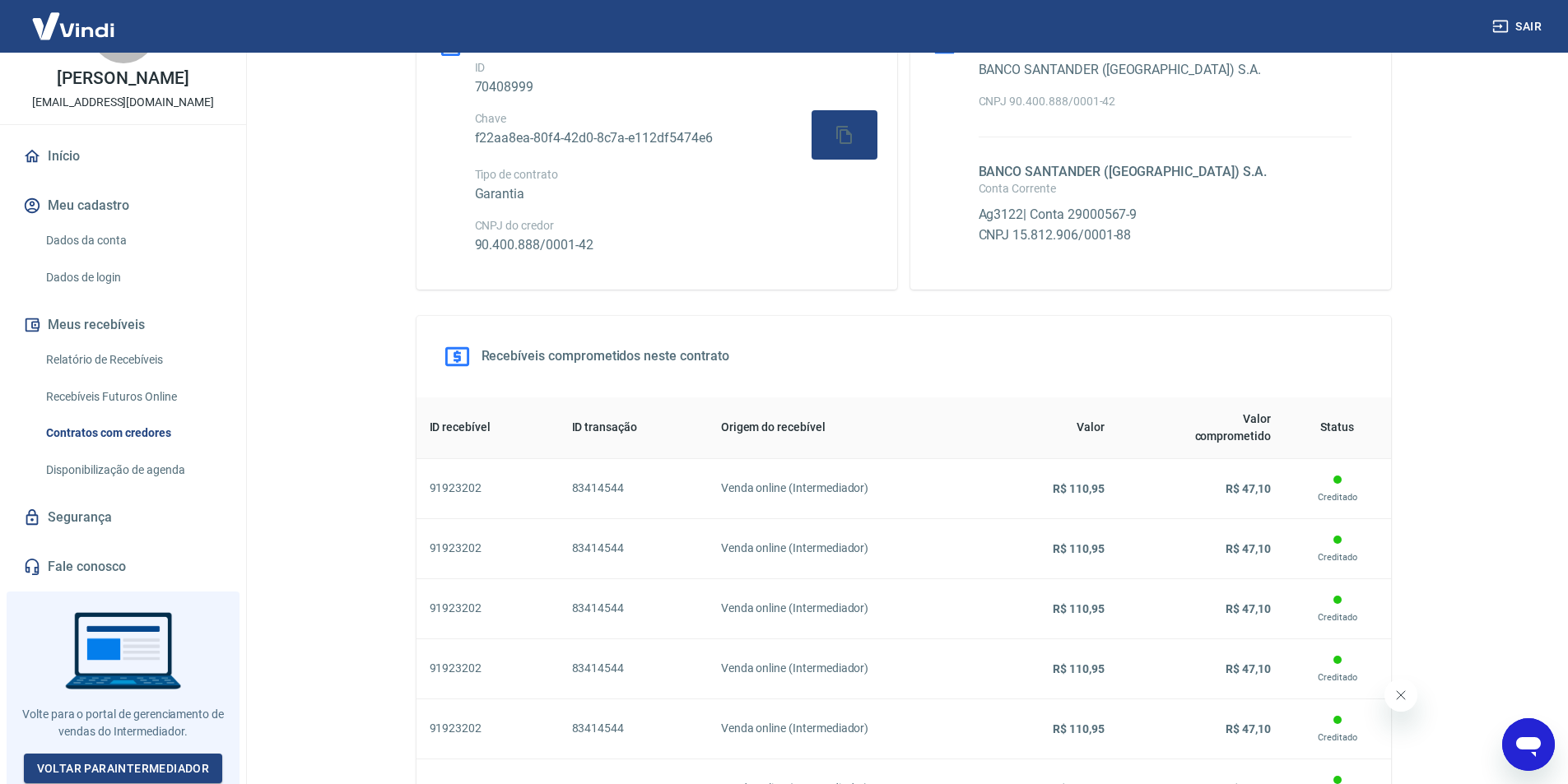
scroll to position [233, 0]
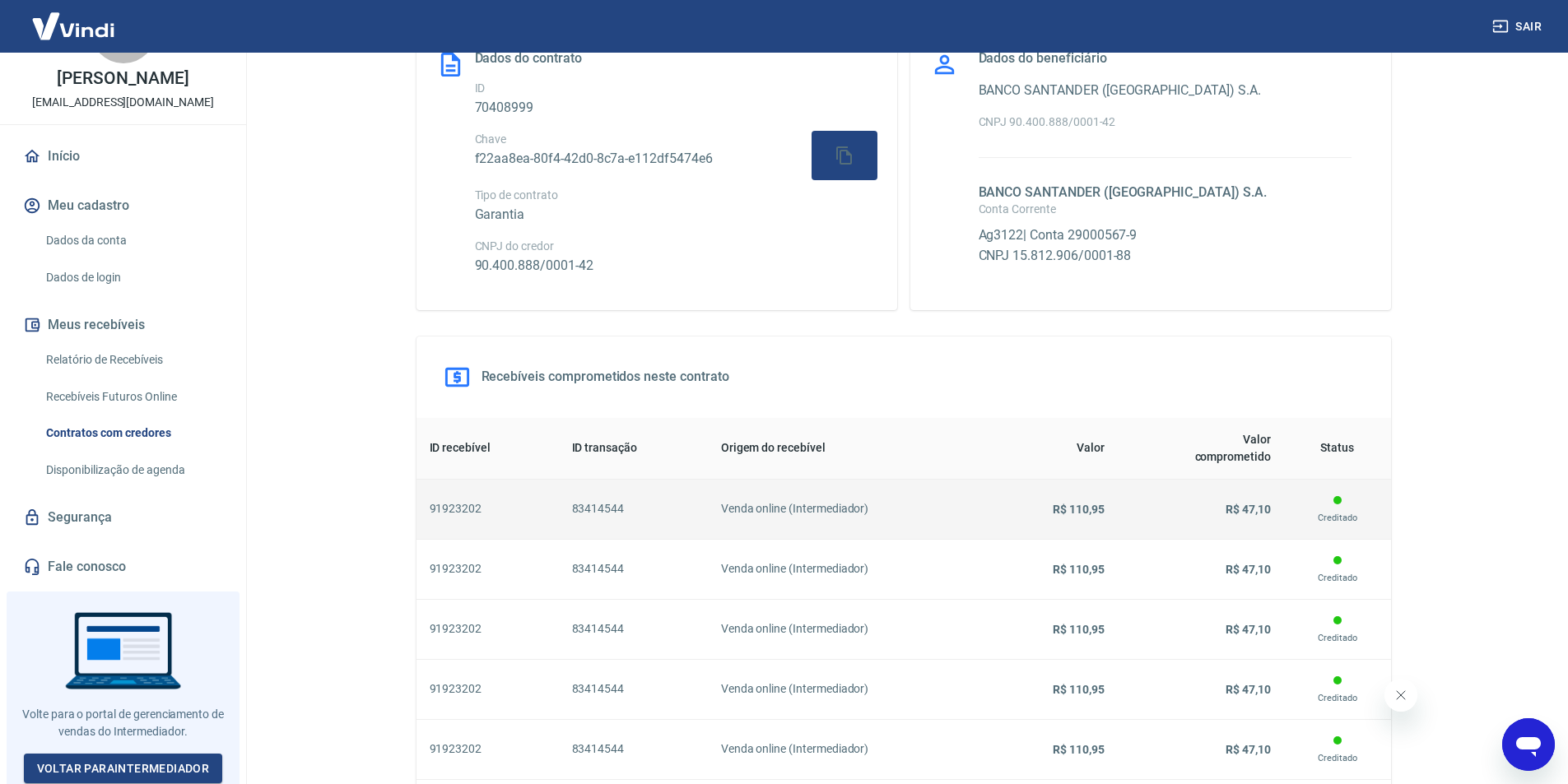
click at [1308, 514] on p "Creditado" at bounding box center [1337, 519] width 80 height 15
click at [1336, 499] on div at bounding box center [1338, 500] width 8 height 8
drag, startPoint x: 1159, startPoint y: 503, endPoint x: 1122, endPoint y: 502, distance: 37.0
click at [1154, 504] on h6 "R$ 47,10" at bounding box center [1201, 509] width 140 height 16
click at [1057, 510] on span "R$ 110,95" at bounding box center [1079, 509] width 52 height 14
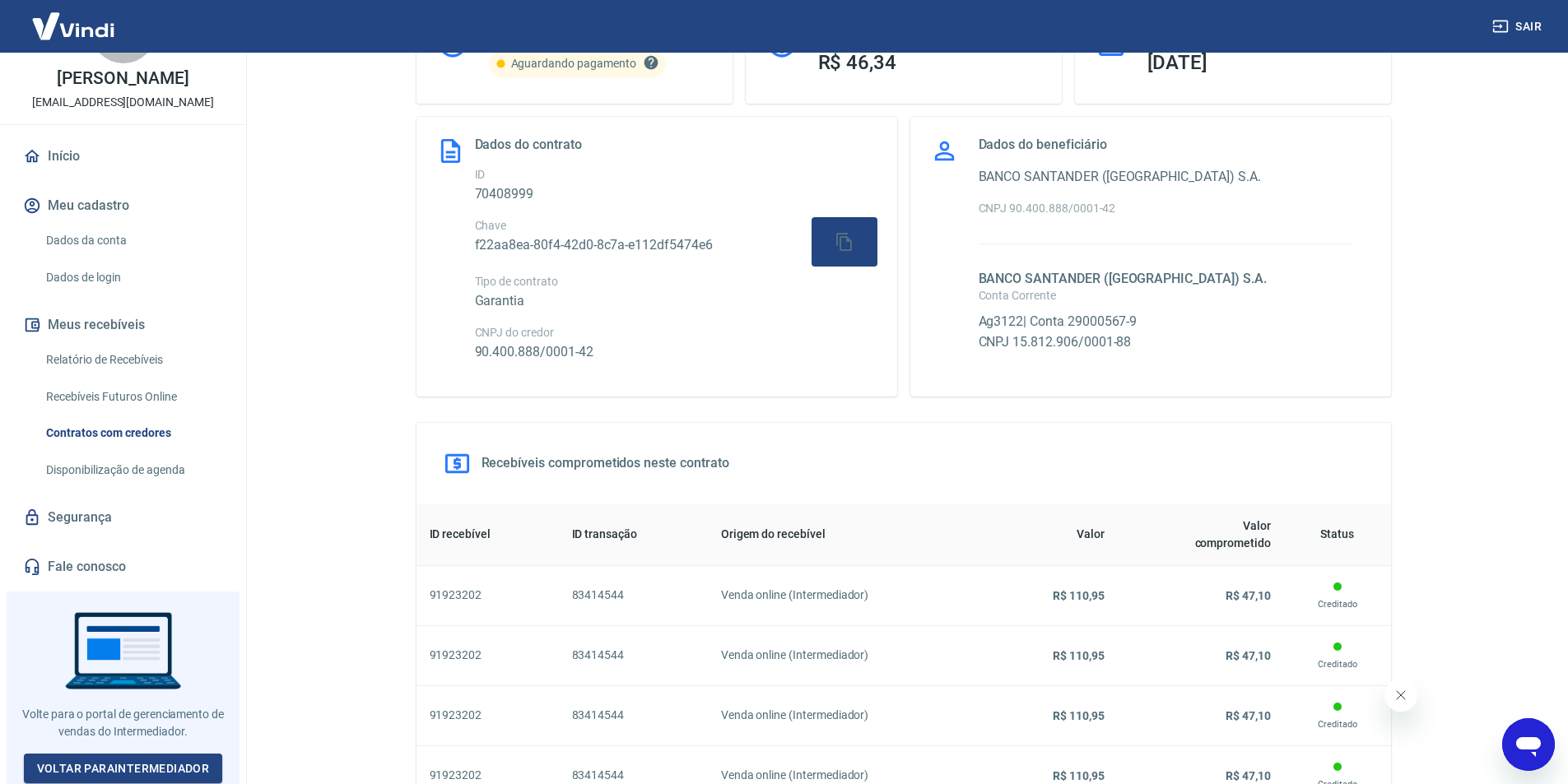
scroll to position [0, 0]
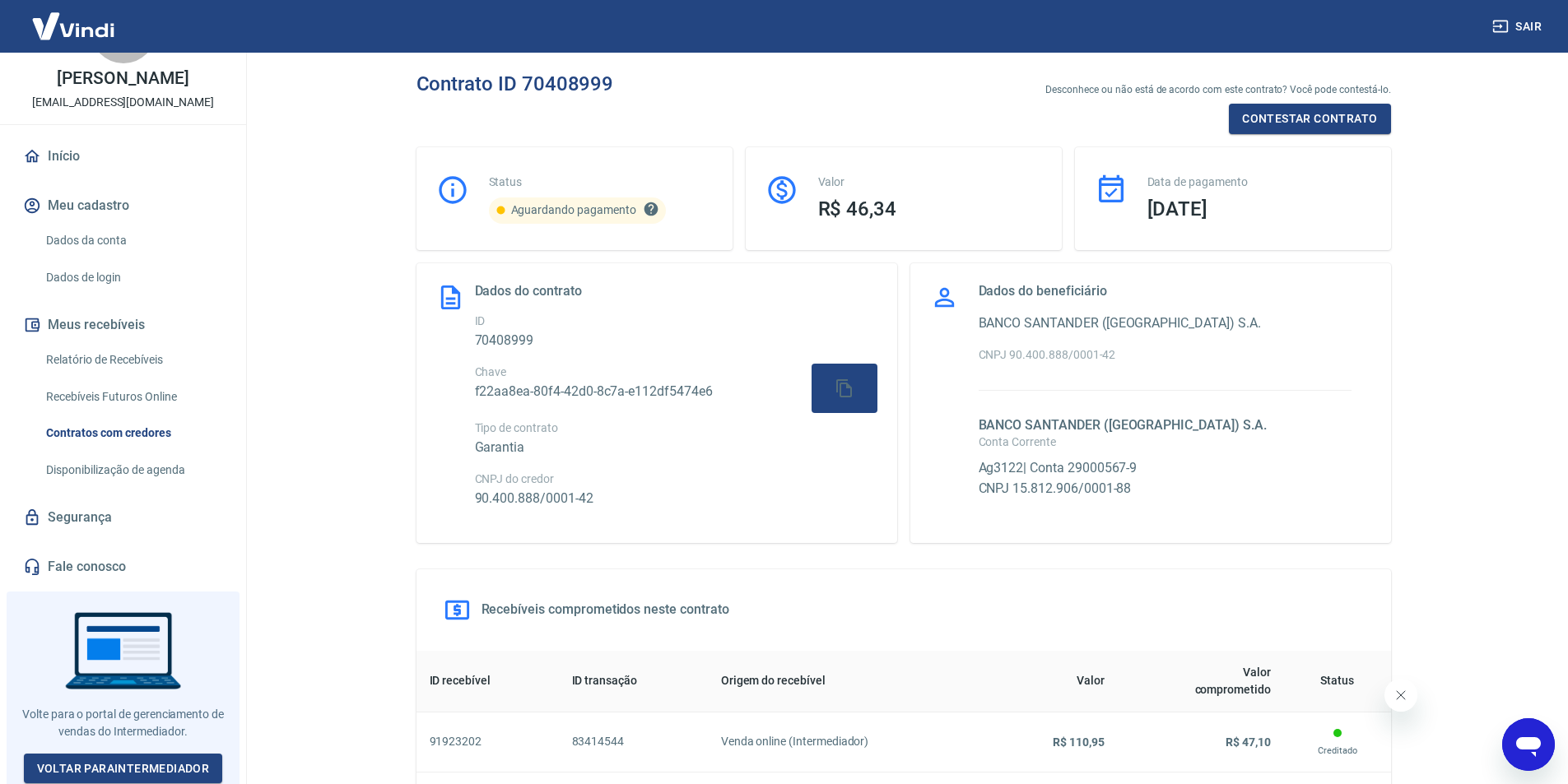
click at [589, 207] on span "Aguardando pagamento" at bounding box center [574, 210] width 125 height 14
click at [648, 204] on icon "Este contrato ainda não foi processado pois está aguardando o pagamento ser fei…" at bounding box center [651, 209] width 16 height 16
drag, startPoint x: 820, startPoint y: 204, endPoint x: 888, endPoint y: 206, distance: 68.0
click at [823, 205] on div "Valor R$ 46,34" at bounding box center [904, 199] width 316 height 103
click at [1205, 228] on div "Data de pagamento [DATE]" at bounding box center [1233, 199] width 316 height 103
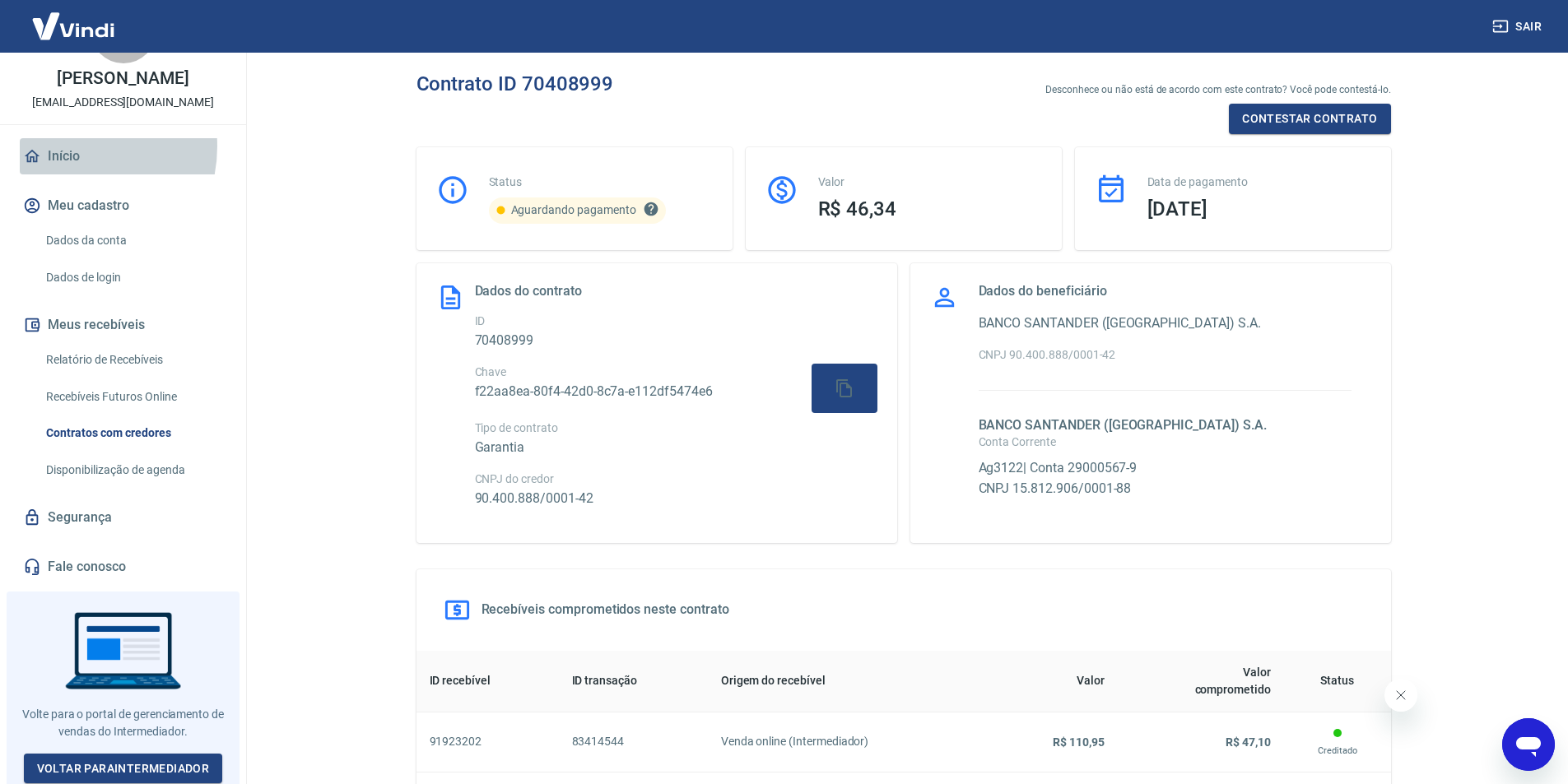
click at [68, 146] on link "Início" at bounding box center [123, 156] width 206 height 36
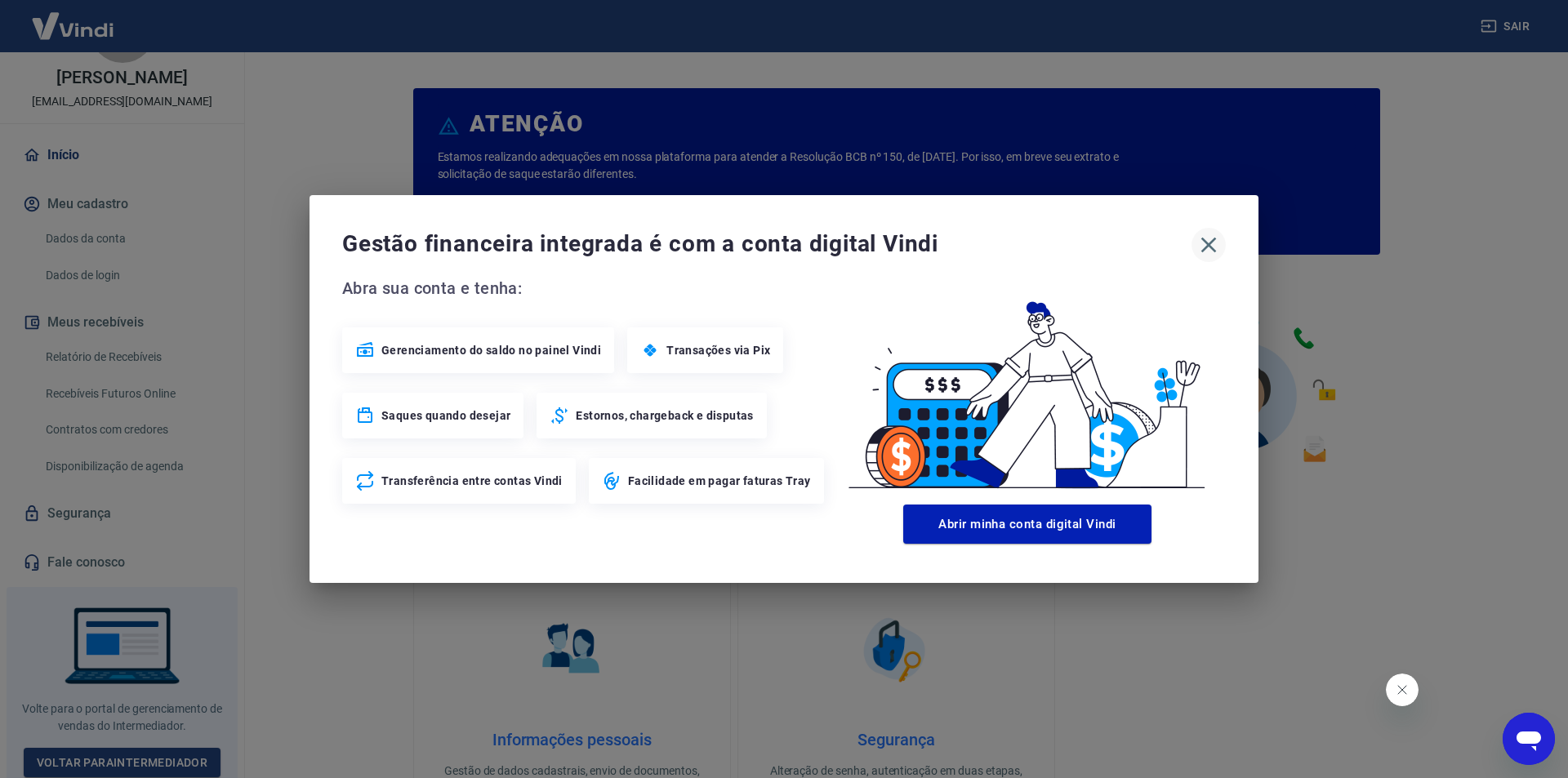
click at [1207, 245] on icon "button" at bounding box center [1208, 245] width 26 height 26
